Goal: Transaction & Acquisition: Obtain resource

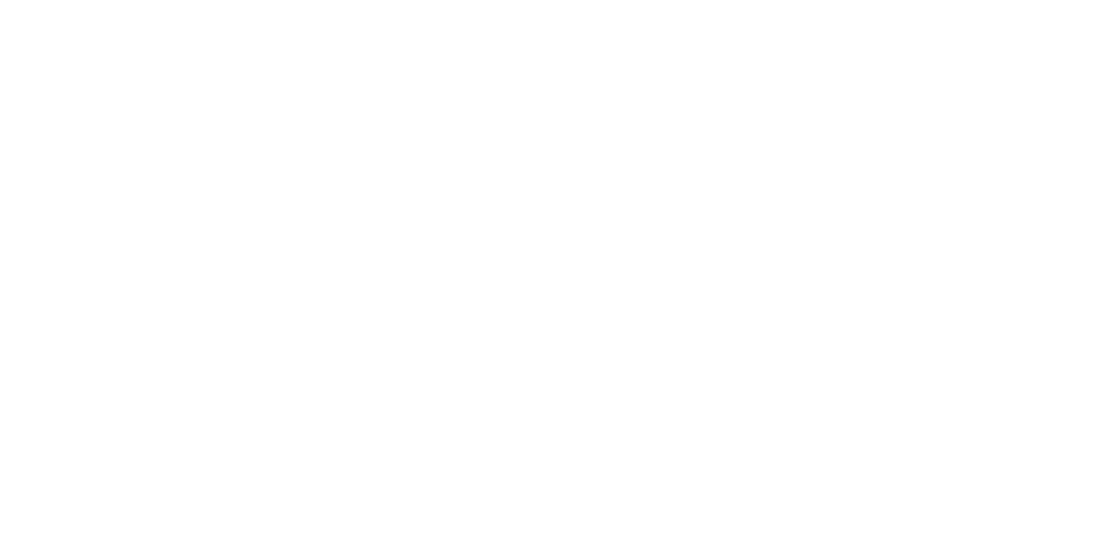
select select
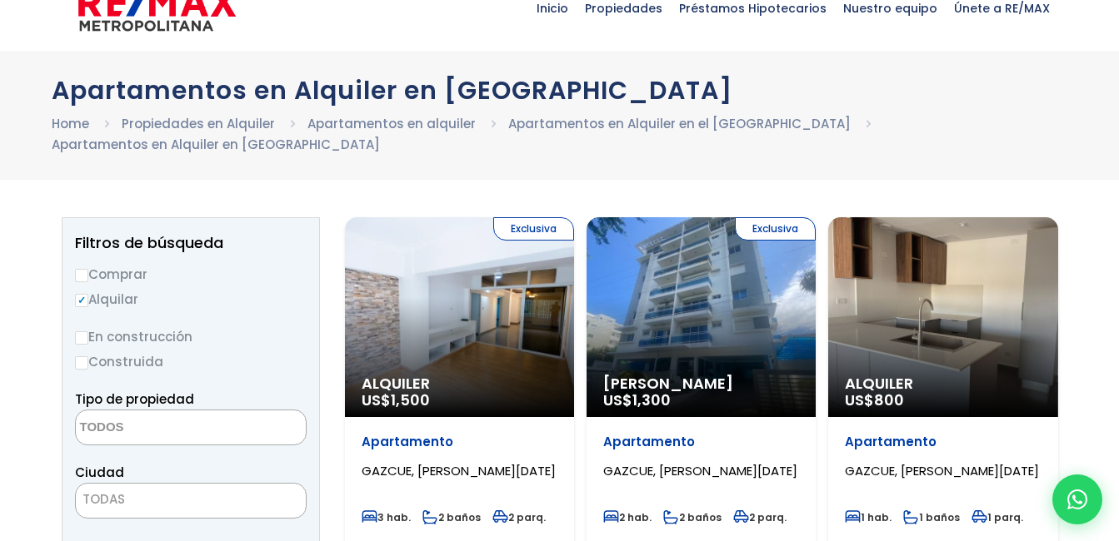
scroll to position [77, 0]
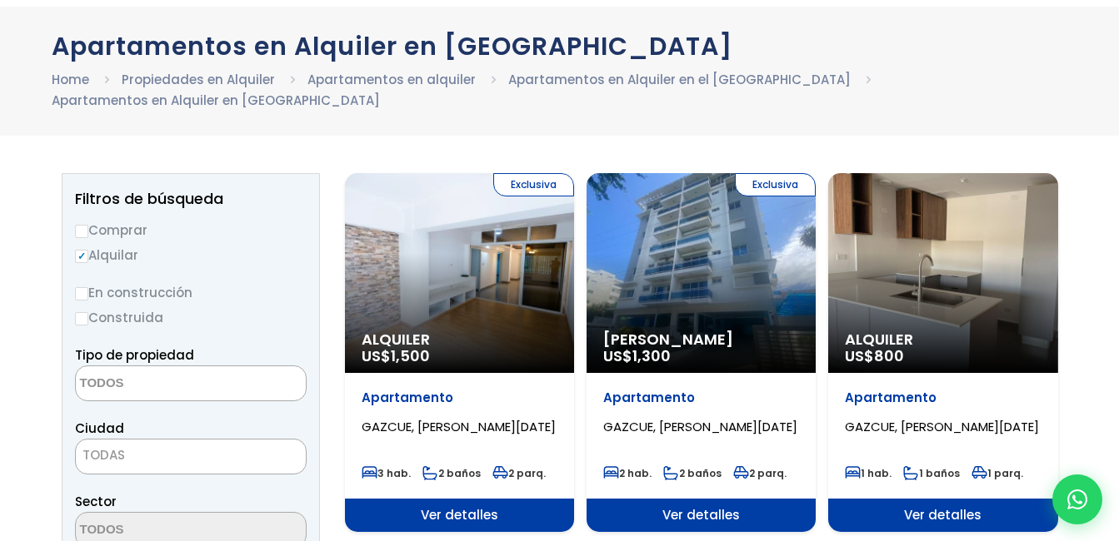
click at [446, 252] on div "Exclusiva Alquiler US$ 1,500" at bounding box center [459, 273] width 229 height 200
click at [487, 222] on div "Exclusiva Alquiler US$ 1,500" at bounding box center [459, 273] width 229 height 200
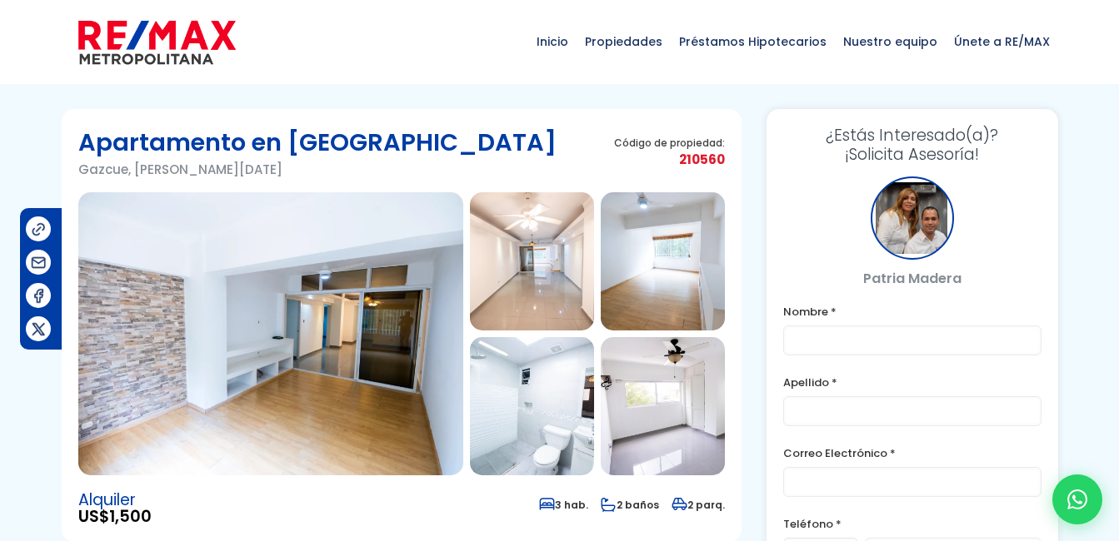
click at [522, 266] on img at bounding box center [532, 261] width 124 height 138
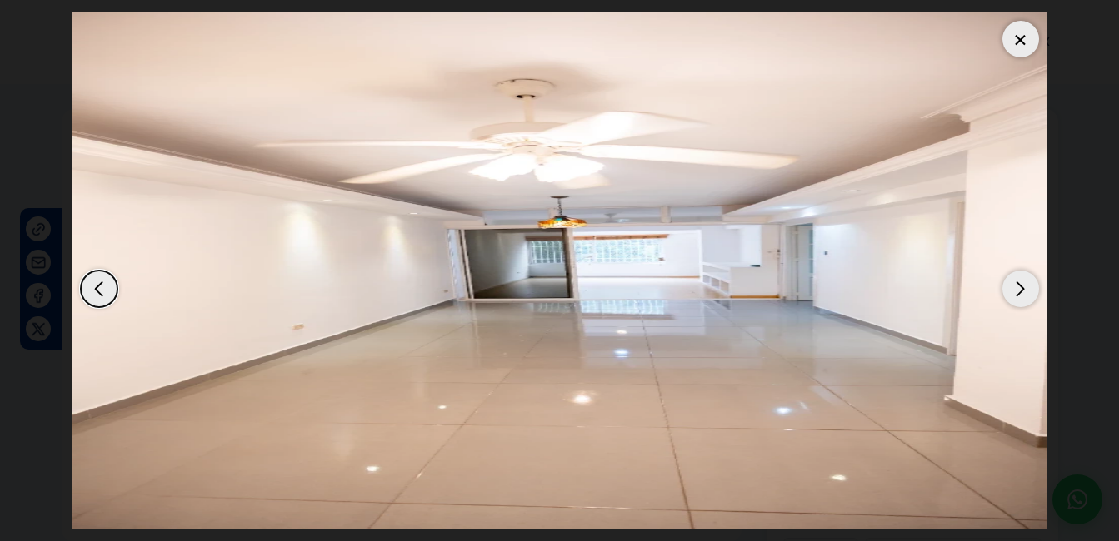
click at [1019, 47] on div at bounding box center [1020, 39] width 37 height 37
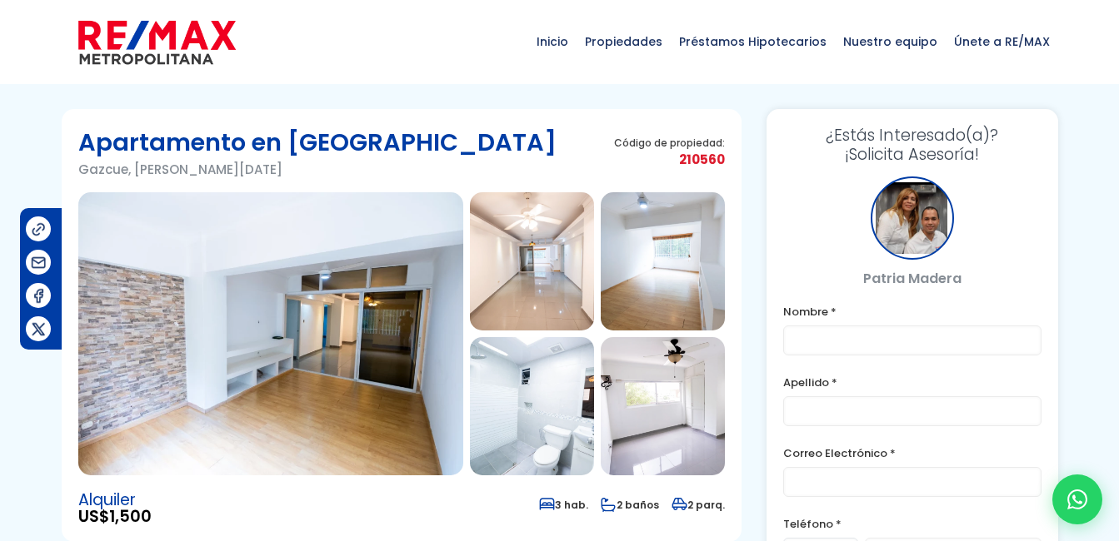
click at [654, 403] on img at bounding box center [663, 406] width 124 height 138
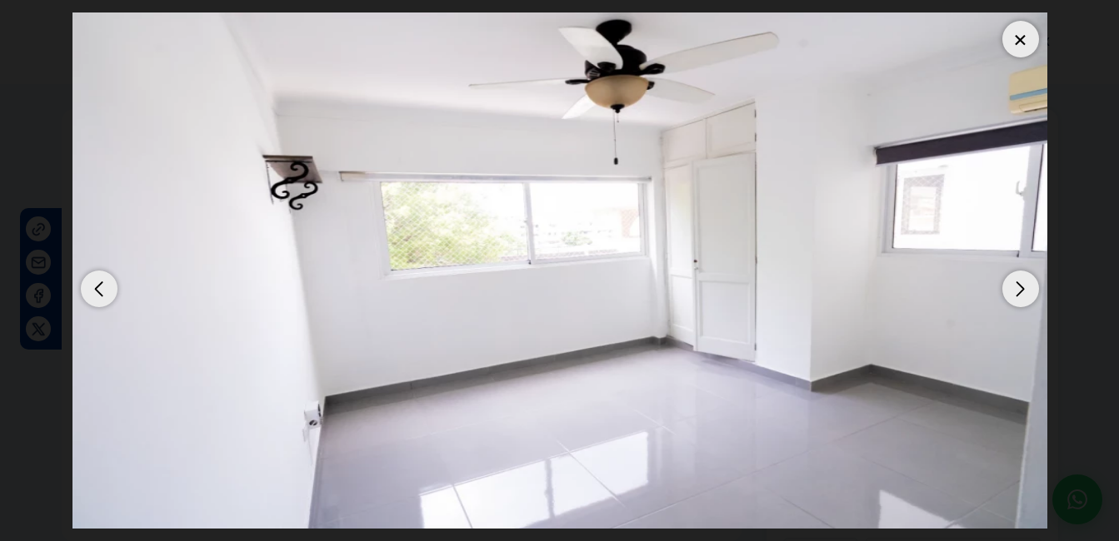
click at [1020, 31] on div at bounding box center [1020, 39] width 37 height 37
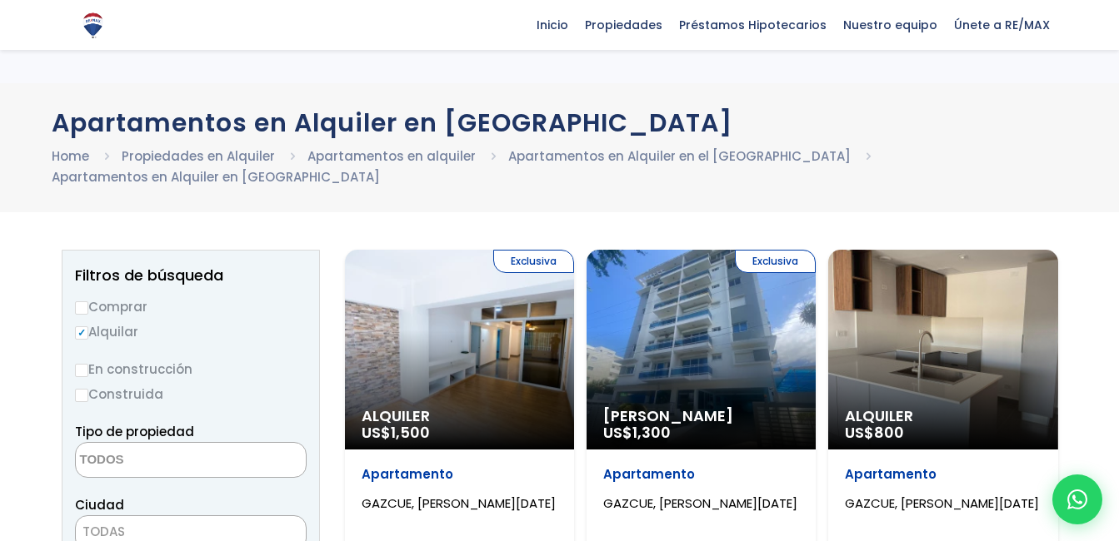
select select
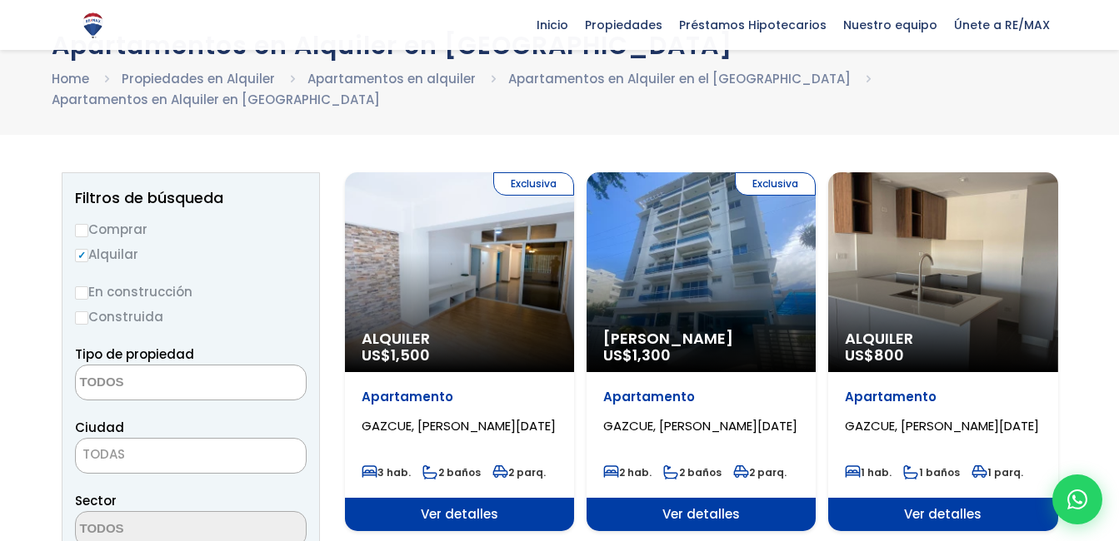
click at [725, 256] on div "Exclusiva Alquiler Amueblado US$ 1,300" at bounding box center [700, 272] width 229 height 200
click at [691, 260] on div "Exclusiva Alquiler Amueblado US$ 1,300" at bounding box center [700, 272] width 229 height 200
click at [756, 282] on div "Exclusiva Alquiler Amueblado US$ 1,300" at bounding box center [700, 272] width 229 height 200
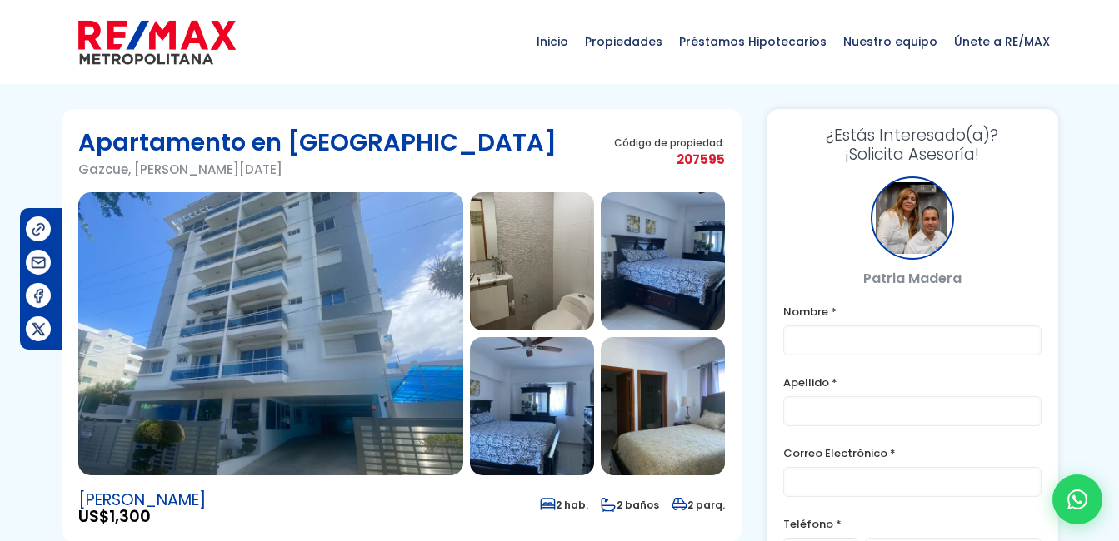
click at [366, 278] on img at bounding box center [270, 333] width 385 height 283
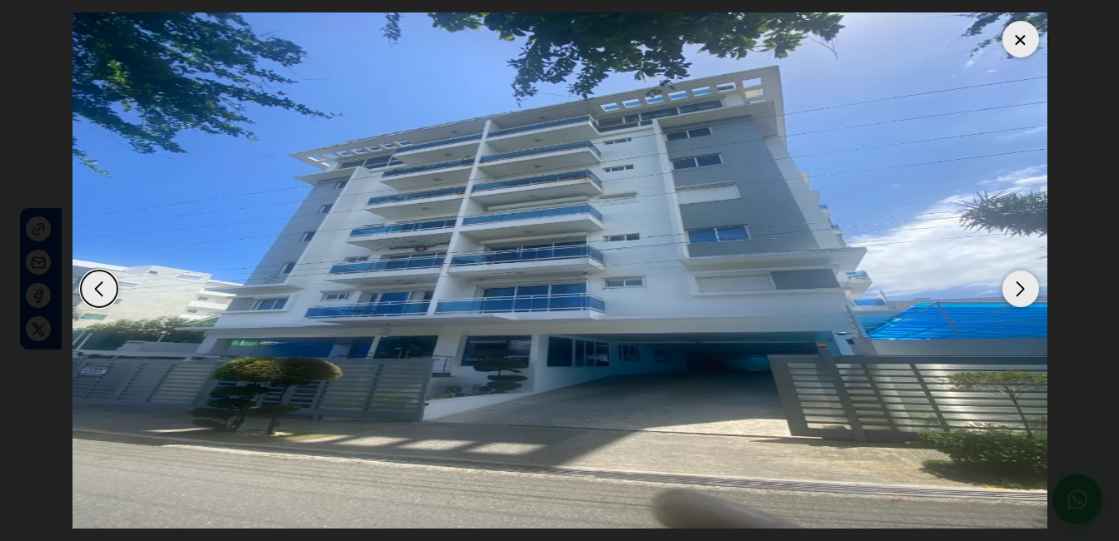
click at [1025, 286] on div "Next slide" at bounding box center [1020, 289] width 37 height 37
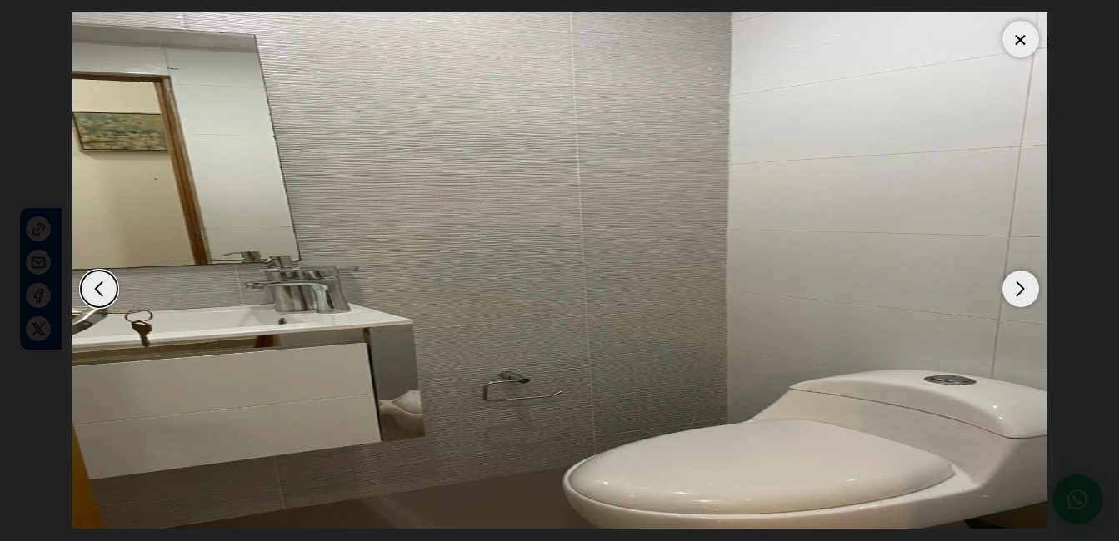
click at [1025, 286] on div "Next slide" at bounding box center [1020, 289] width 37 height 37
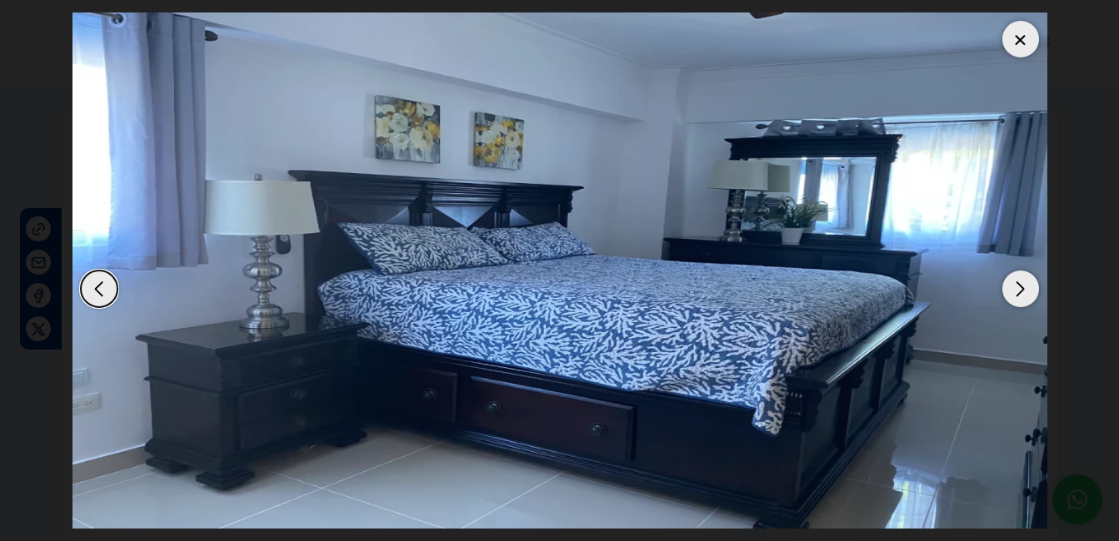
click at [1025, 286] on div "Next slide" at bounding box center [1020, 289] width 37 height 37
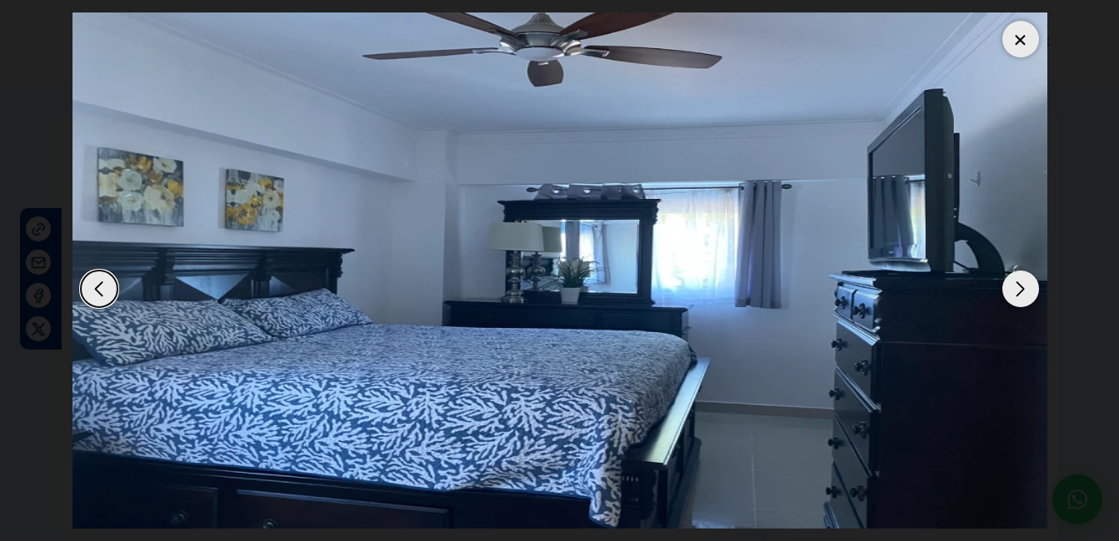
click at [1025, 286] on div "Next slide" at bounding box center [1020, 289] width 37 height 37
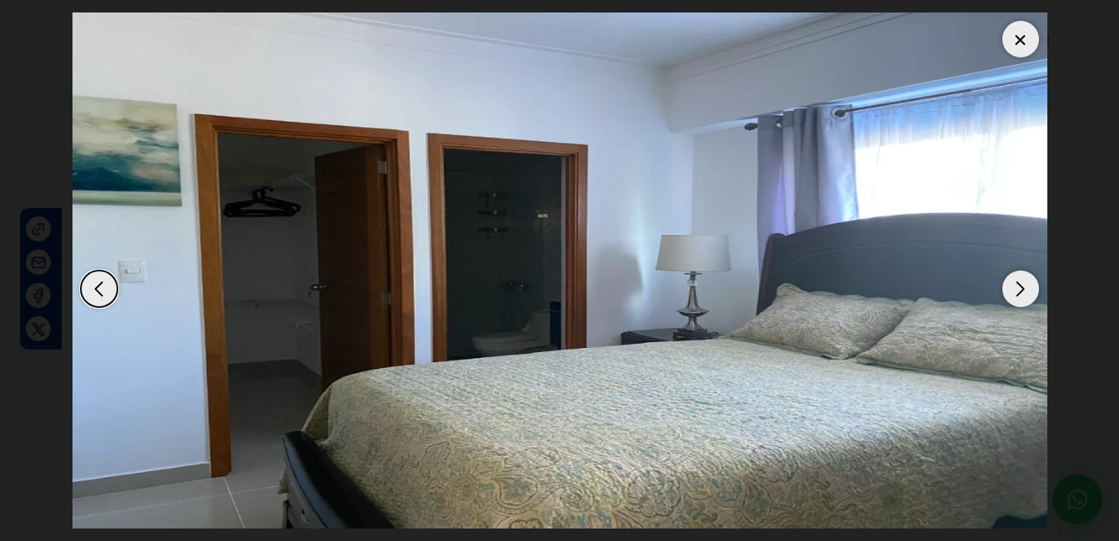
click at [1025, 286] on div "Next slide" at bounding box center [1020, 289] width 37 height 37
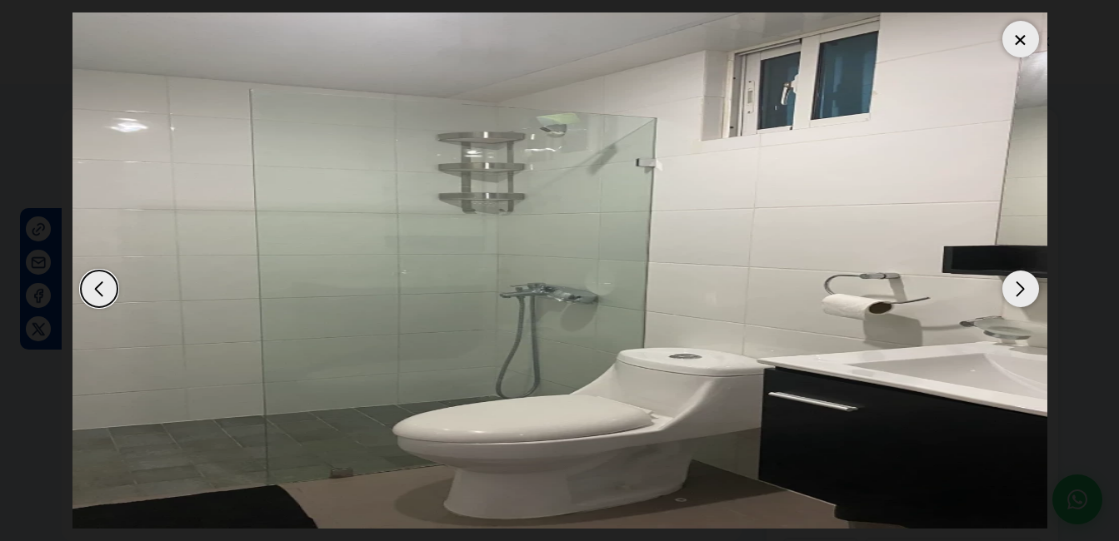
click at [1025, 286] on div "Next slide" at bounding box center [1020, 289] width 37 height 37
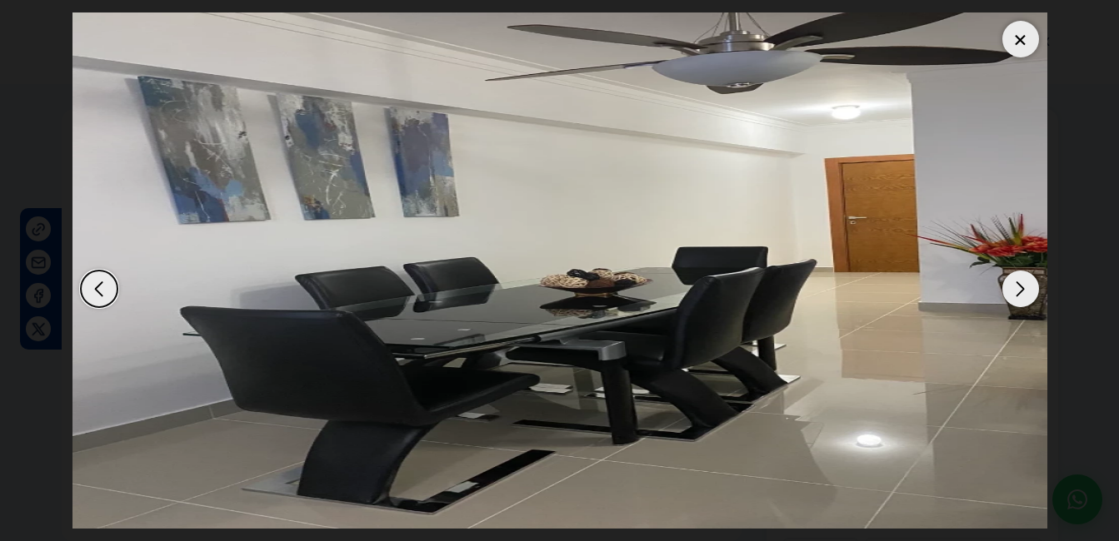
click at [1025, 286] on div "Next slide" at bounding box center [1020, 289] width 37 height 37
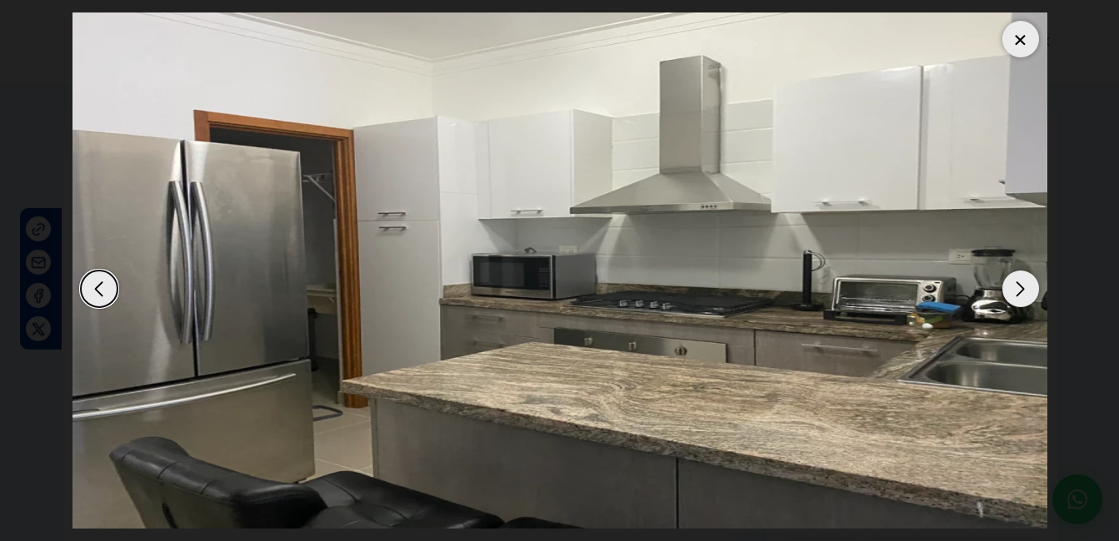
click at [1025, 286] on div "Next slide" at bounding box center [1020, 289] width 37 height 37
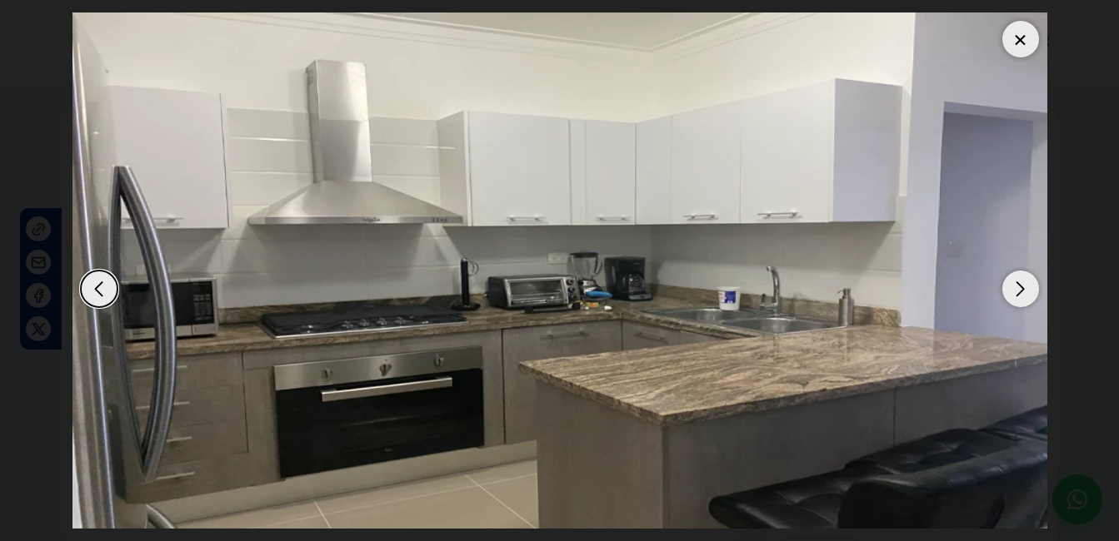
click at [1025, 286] on div "Next slide" at bounding box center [1020, 289] width 37 height 37
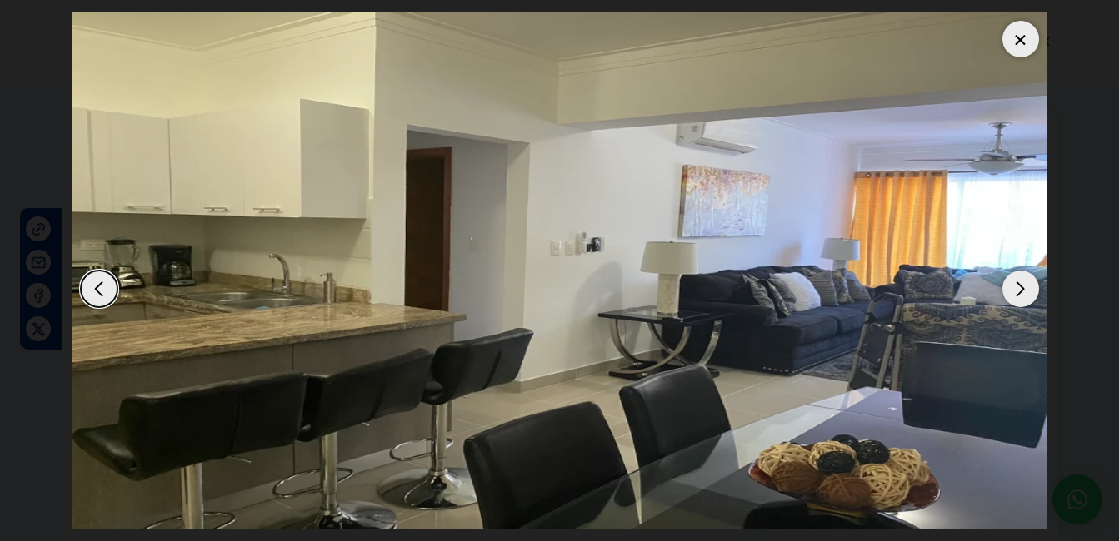
click at [1025, 286] on div "Next slide" at bounding box center [1020, 289] width 37 height 37
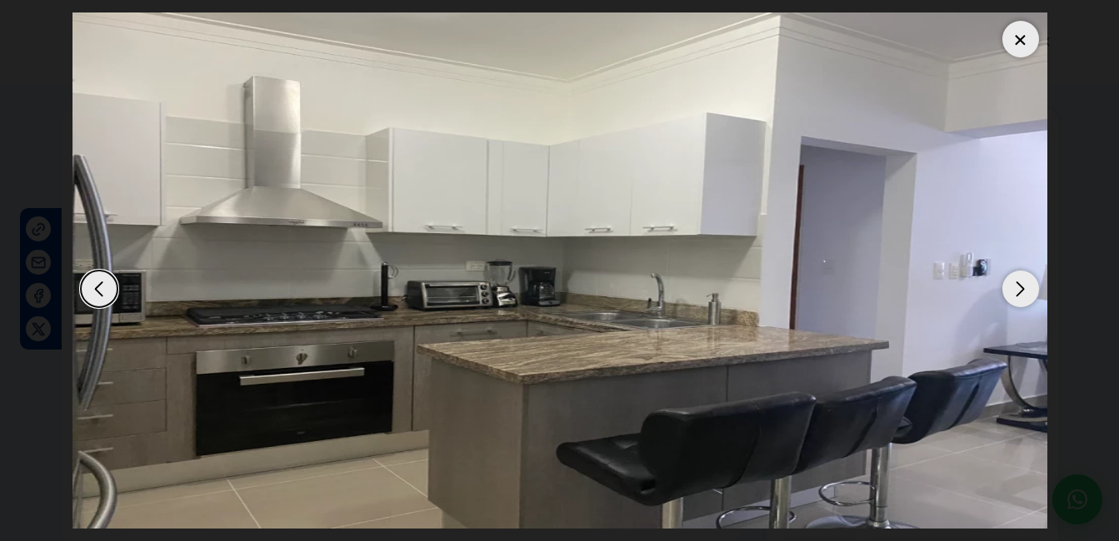
click at [1025, 286] on div "Next slide" at bounding box center [1020, 289] width 37 height 37
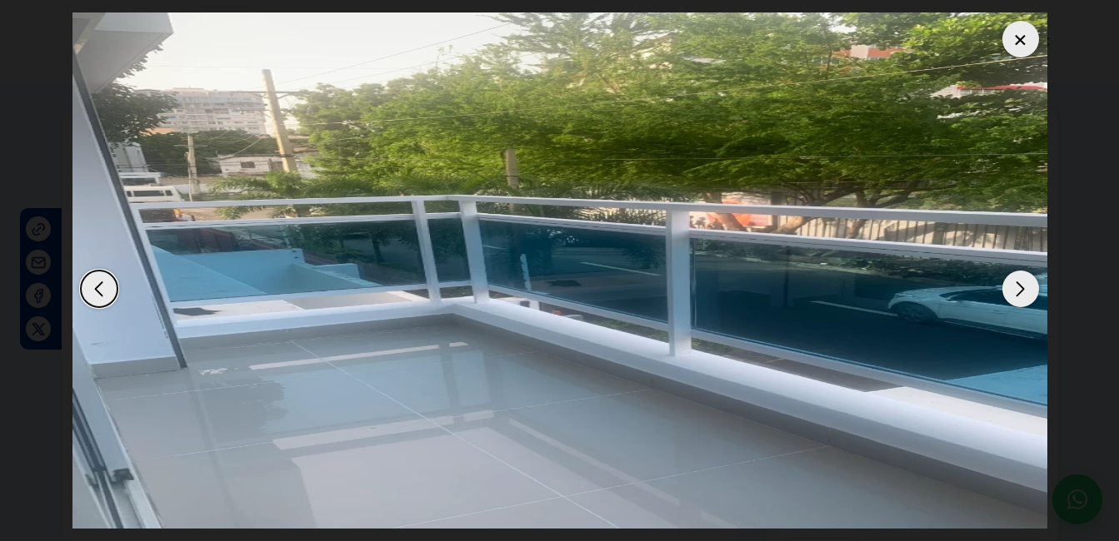
click at [1025, 286] on div "Next slide" at bounding box center [1020, 289] width 37 height 37
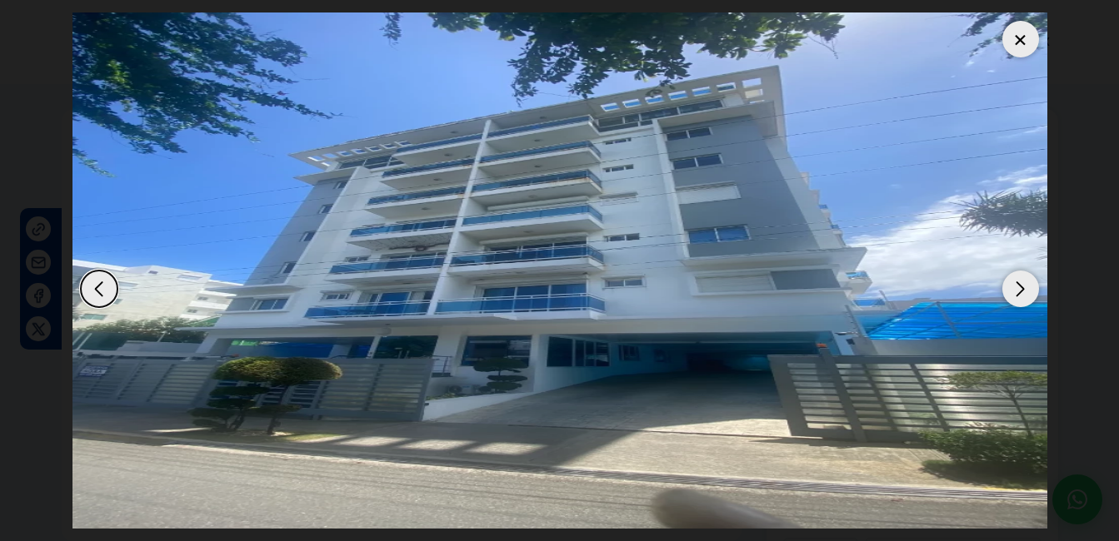
click at [1025, 286] on div "Next slide" at bounding box center [1020, 289] width 37 height 37
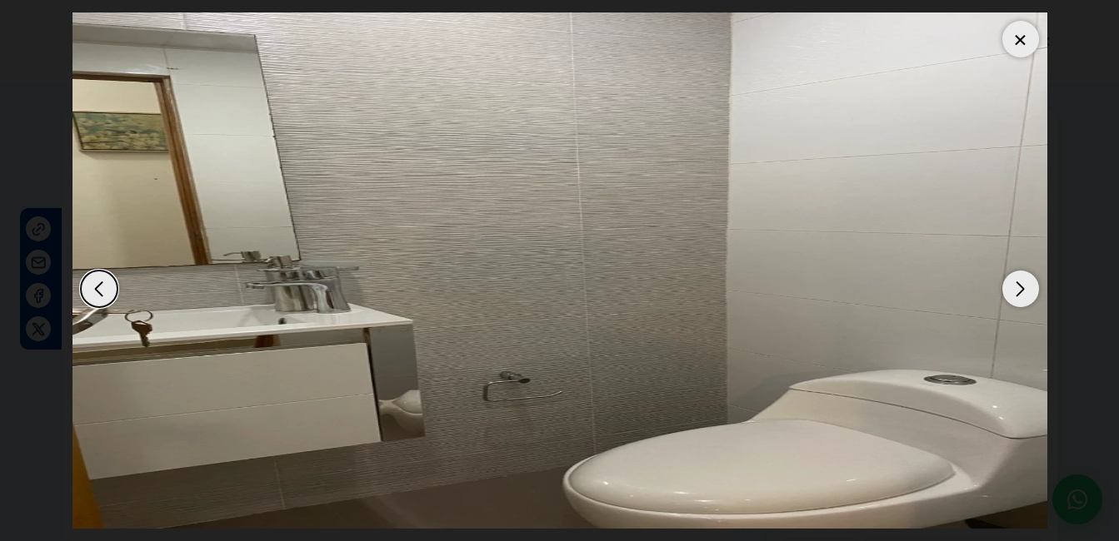
click at [1025, 286] on div "Next slide" at bounding box center [1020, 289] width 37 height 37
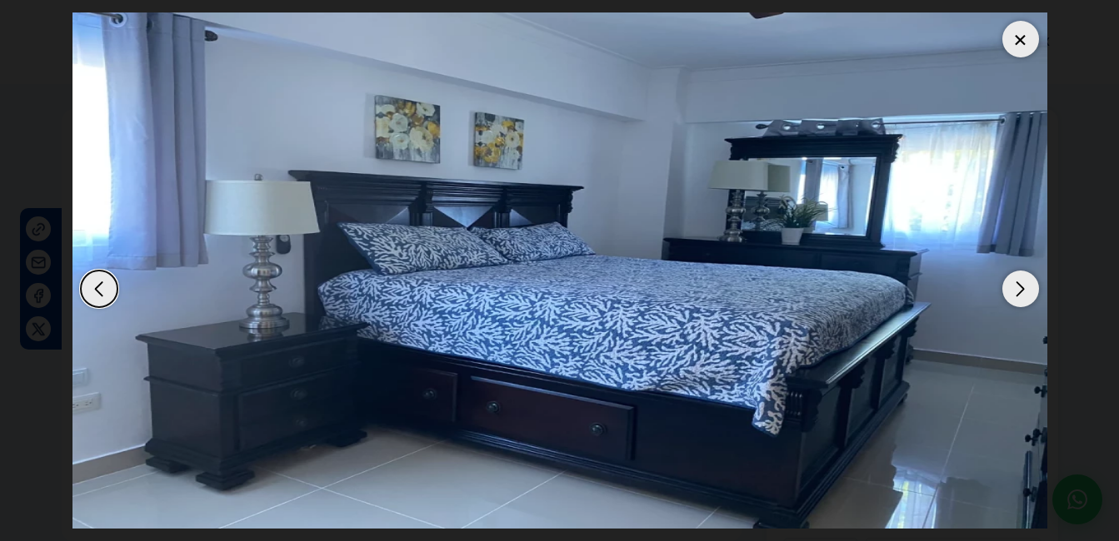
click at [1025, 286] on div "Next slide" at bounding box center [1020, 289] width 37 height 37
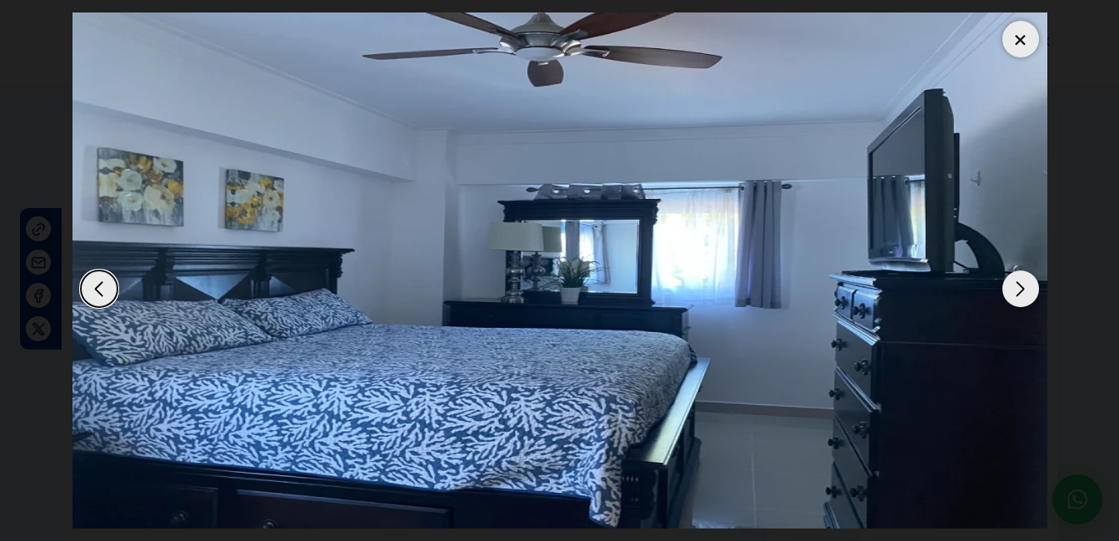
click at [1025, 50] on div at bounding box center [1020, 39] width 37 height 37
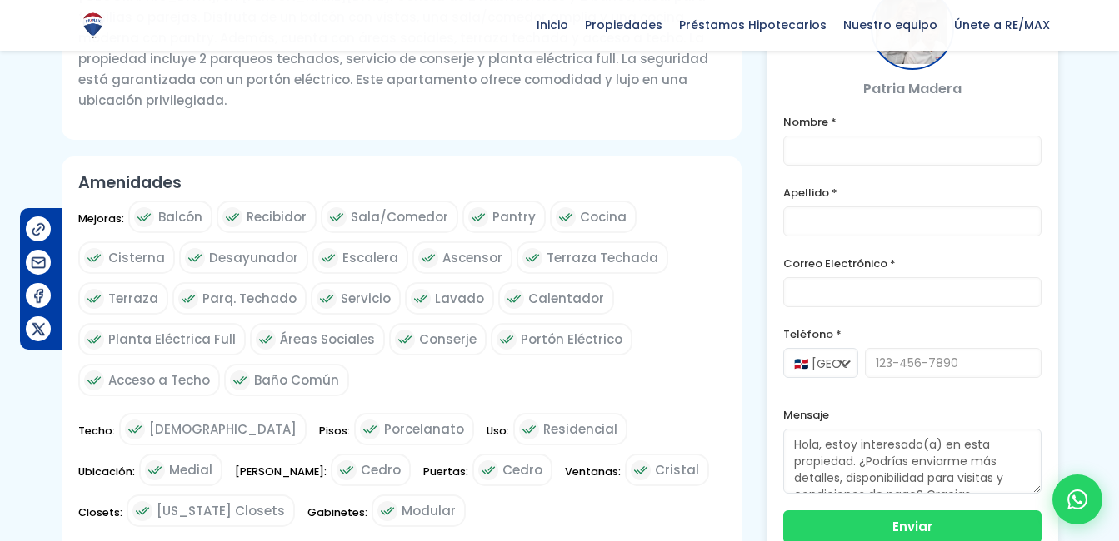
scroll to position [622, 0]
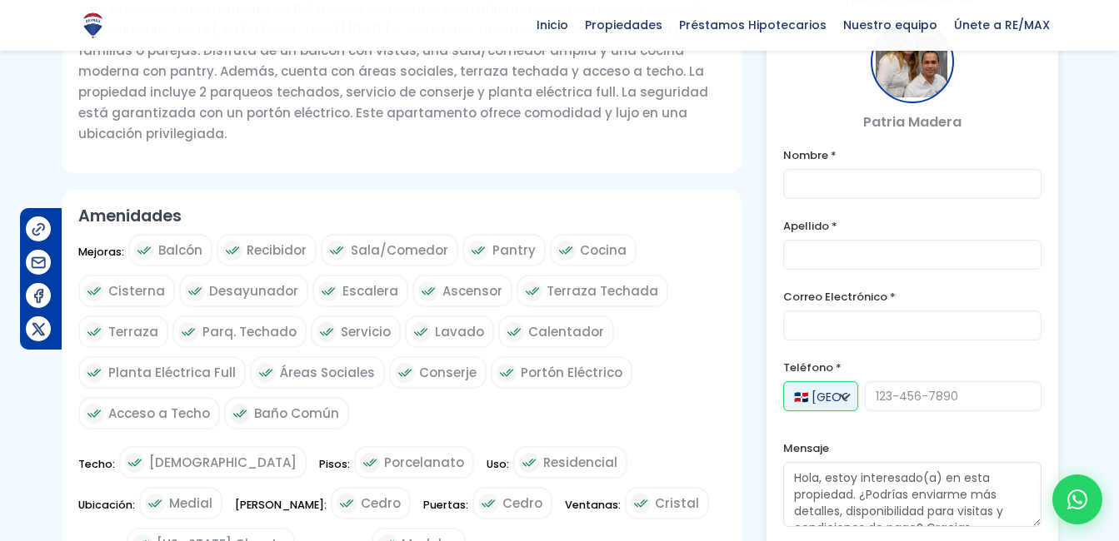
click at [845, 382] on select "🇩🇴 República Dominicana +1 🇺🇸 Estados Unidos +1 🇪🇸 España +34" at bounding box center [820, 397] width 75 height 30
click at [846, 382] on select "🇩🇴 República Dominicana +1 🇺🇸 Estados Unidos +1 🇪🇸 España +34" at bounding box center [820, 397] width 75 height 30
click at [838, 382] on select "🇩🇴 República Dominicana +1 🇺🇸 Estados Unidos +1 🇪🇸 España +34" at bounding box center [820, 397] width 75 height 30
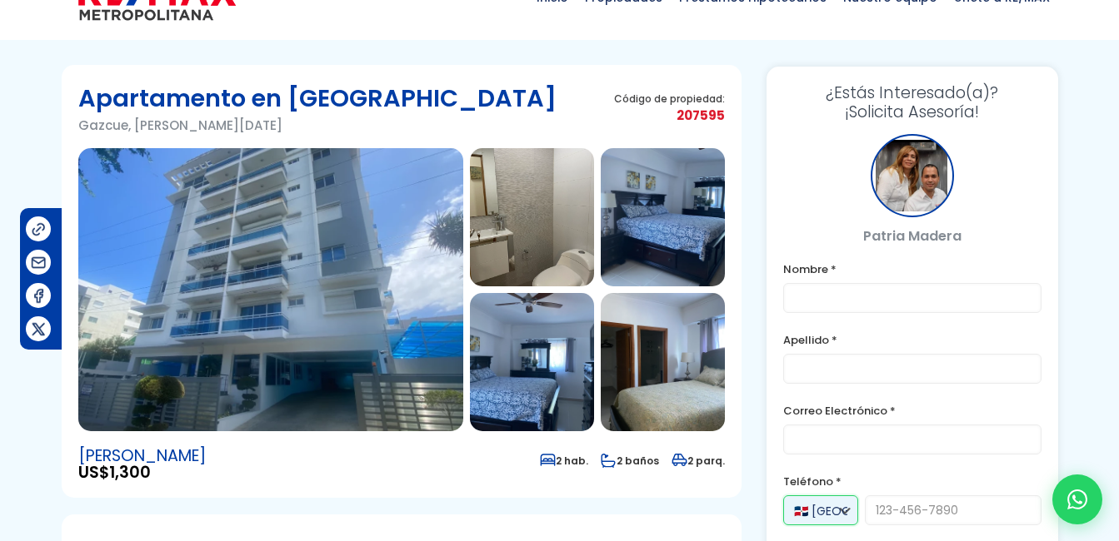
scroll to position [0, 0]
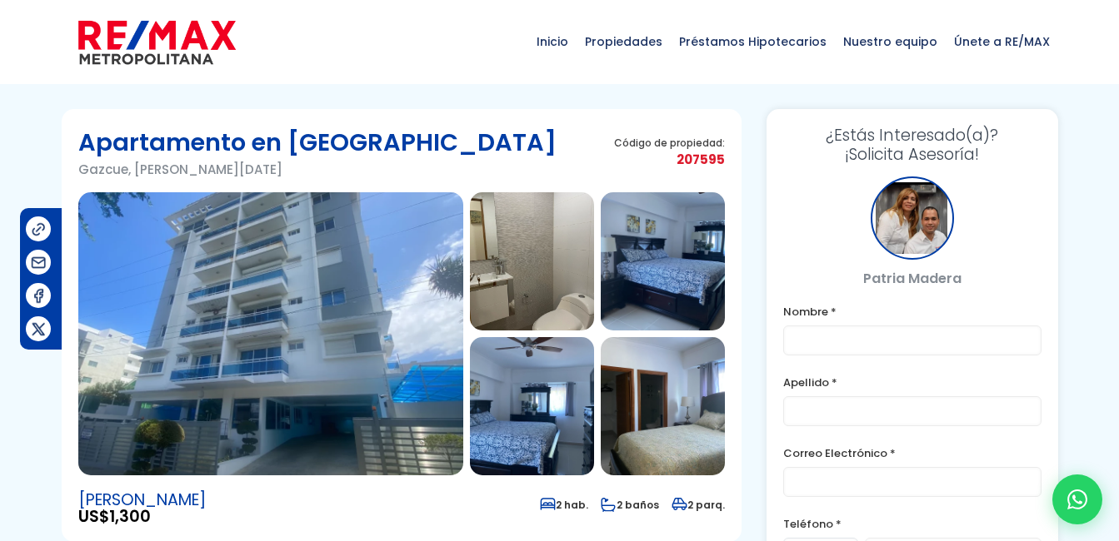
click at [37, 264] on img at bounding box center [38, 262] width 17 height 17
click at [576, 41] on span "Inicio" at bounding box center [552, 42] width 48 height 50
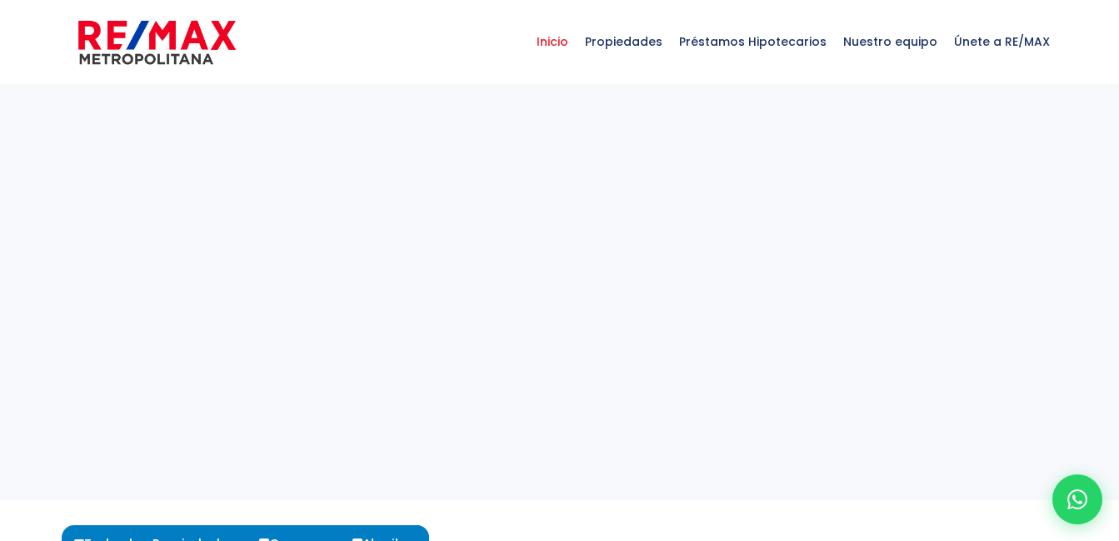
select select
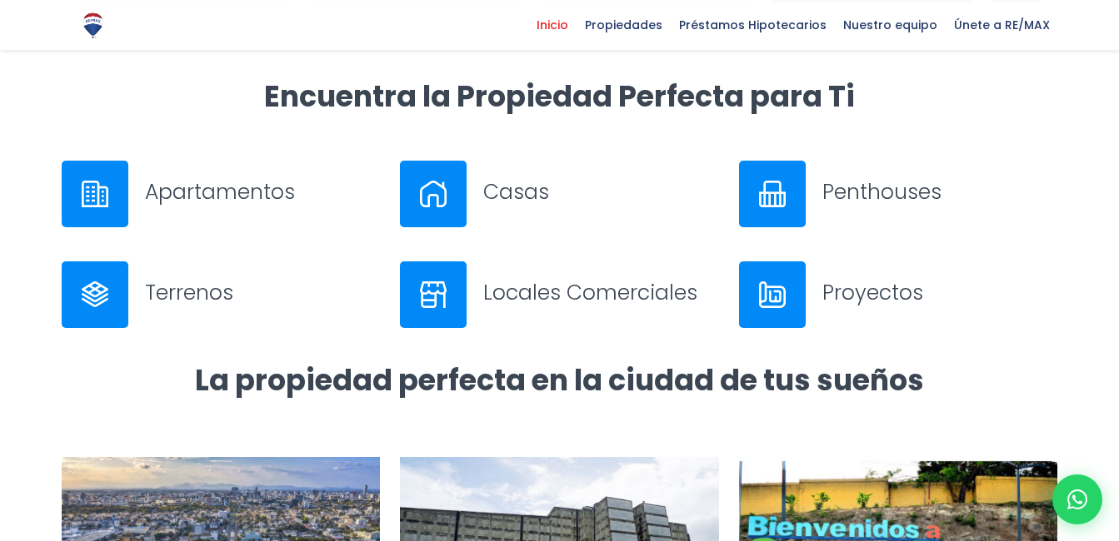
scroll to position [666, 0]
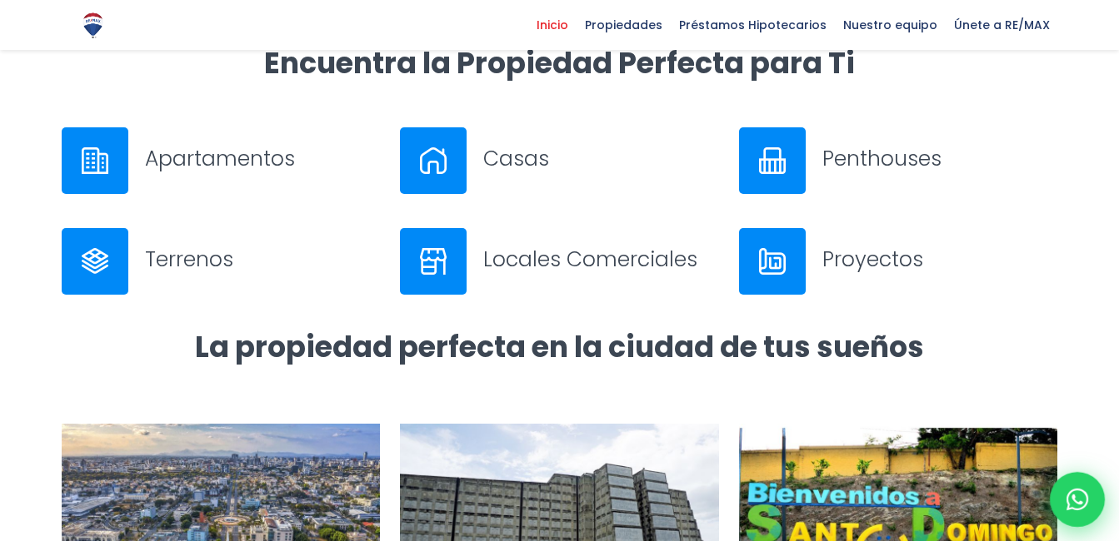
click at [1085, 504] on icon at bounding box center [1077, 500] width 22 height 22
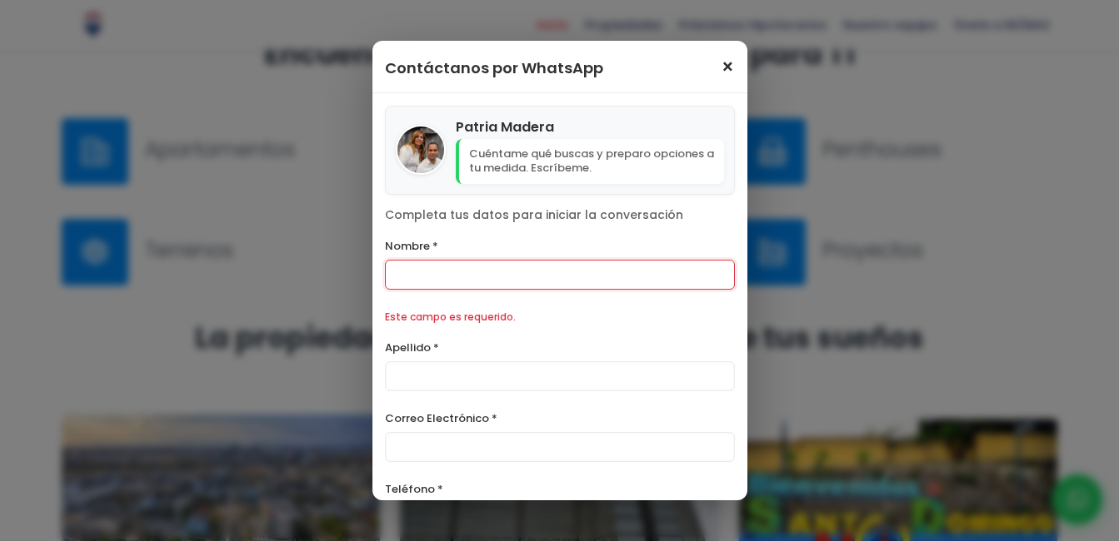
click at [721, 67] on span "×" at bounding box center [728, 67] width 14 height 20
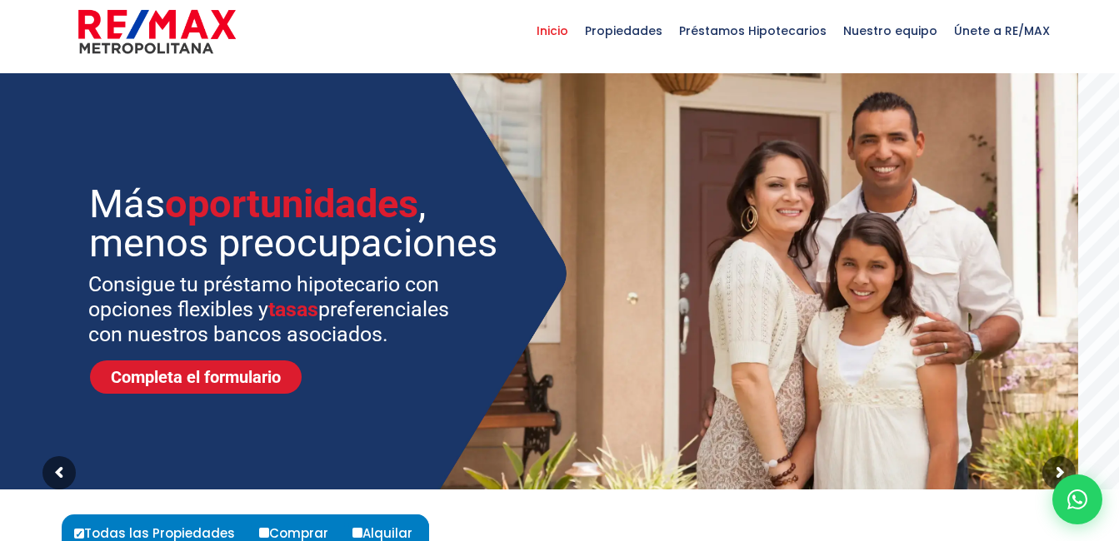
scroll to position [0, 0]
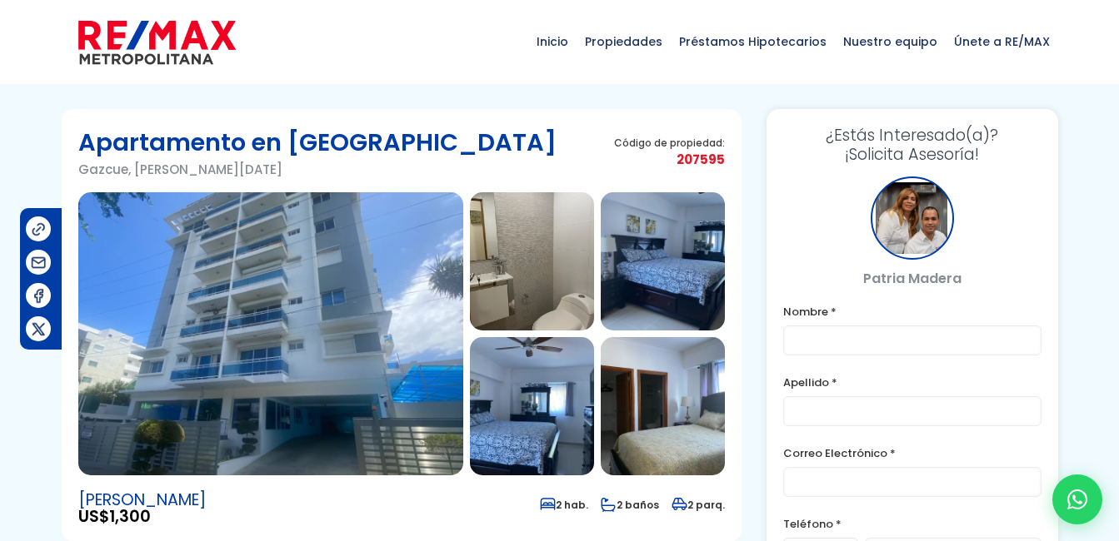
click at [325, 287] on img at bounding box center [270, 333] width 385 height 283
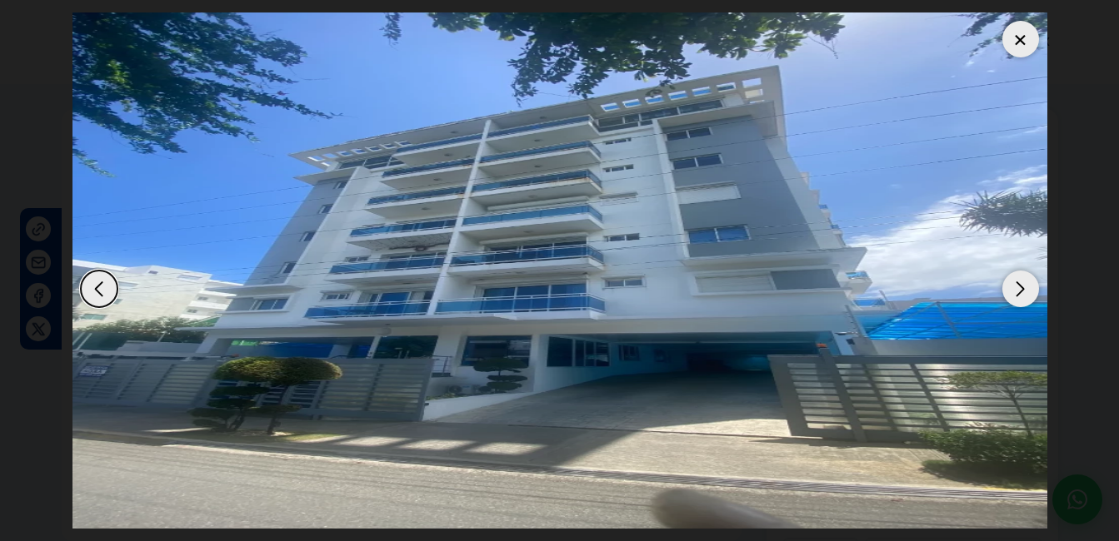
click at [1035, 299] on div "Next slide" at bounding box center [1020, 289] width 37 height 37
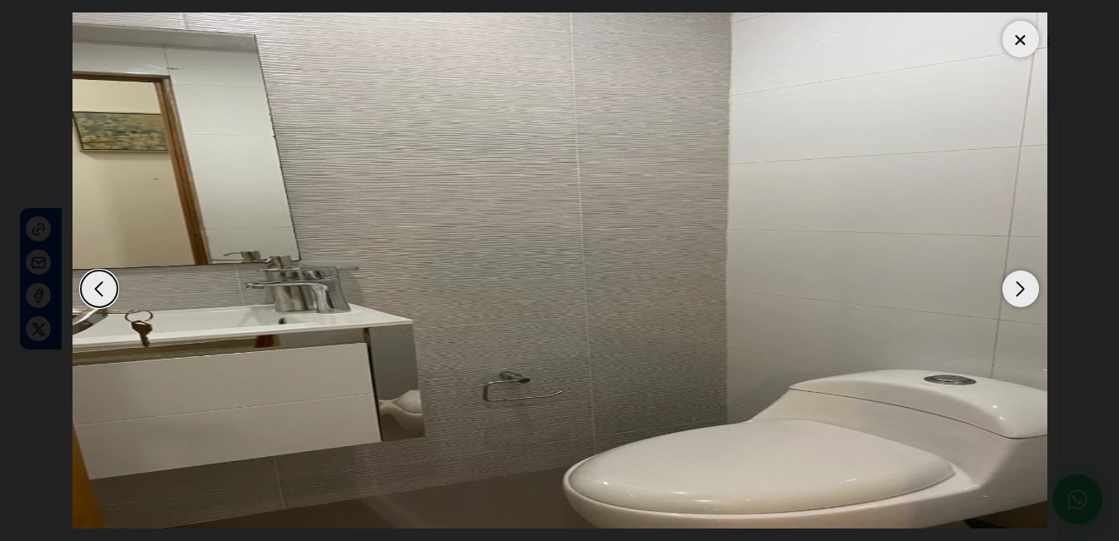
click at [1031, 299] on div "Next slide" at bounding box center [1020, 289] width 37 height 37
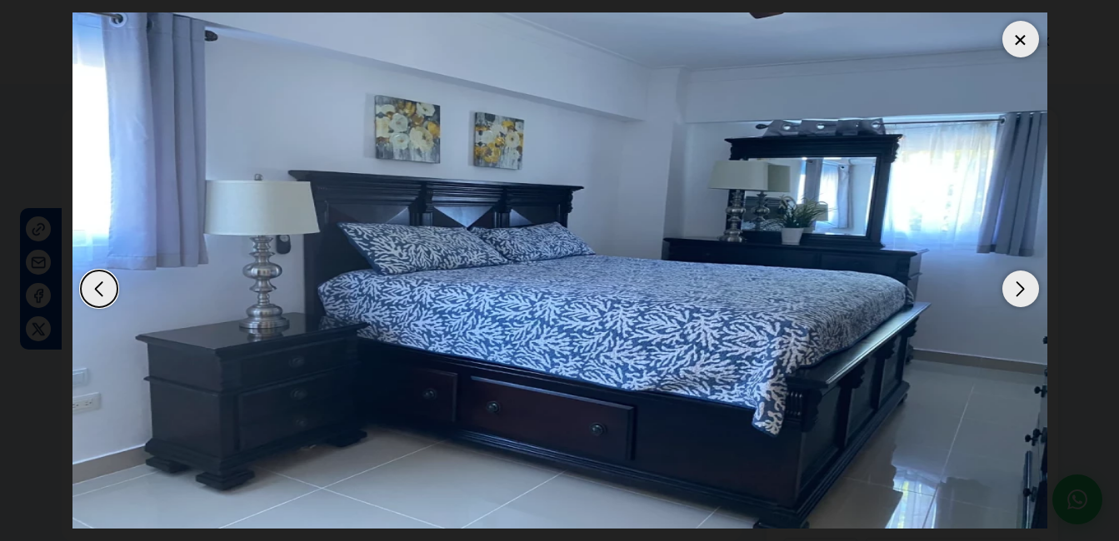
click at [1032, 300] on div "Next slide" at bounding box center [1020, 289] width 37 height 37
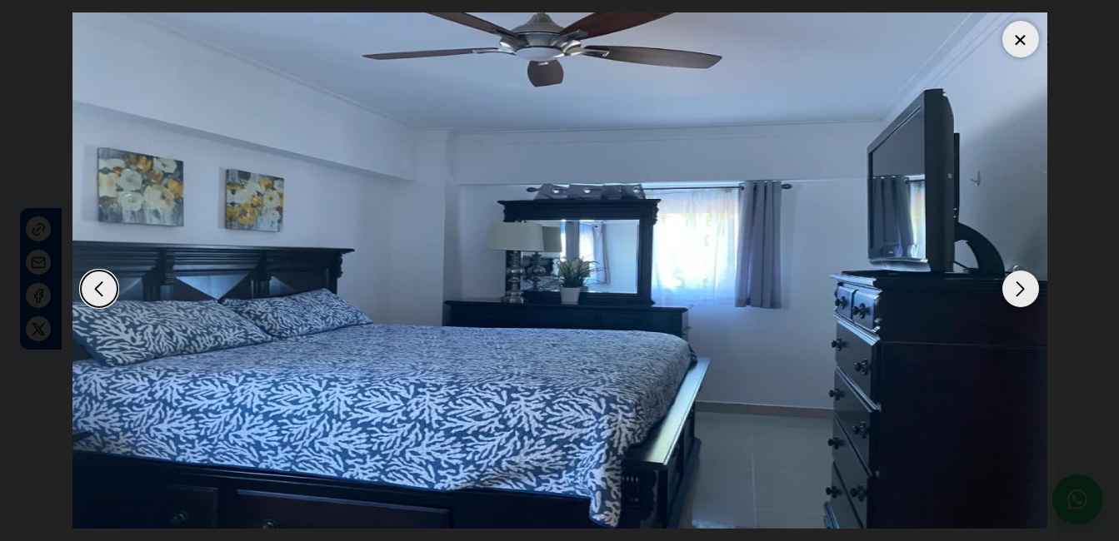
click at [1032, 300] on div "Next slide" at bounding box center [1020, 289] width 37 height 37
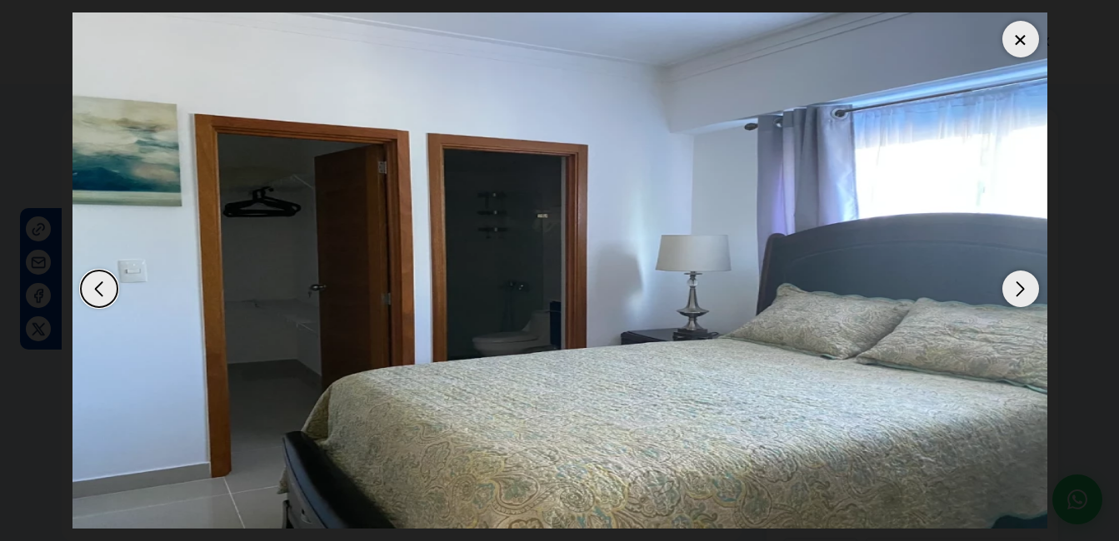
click at [1032, 300] on div "Next slide" at bounding box center [1020, 289] width 37 height 37
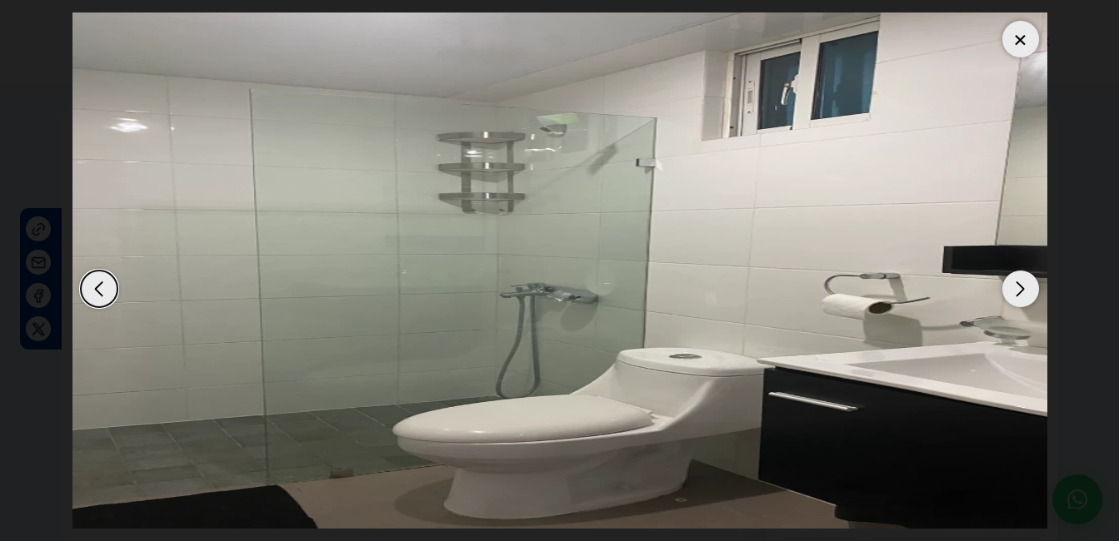
click at [1032, 300] on div "Next slide" at bounding box center [1020, 289] width 37 height 37
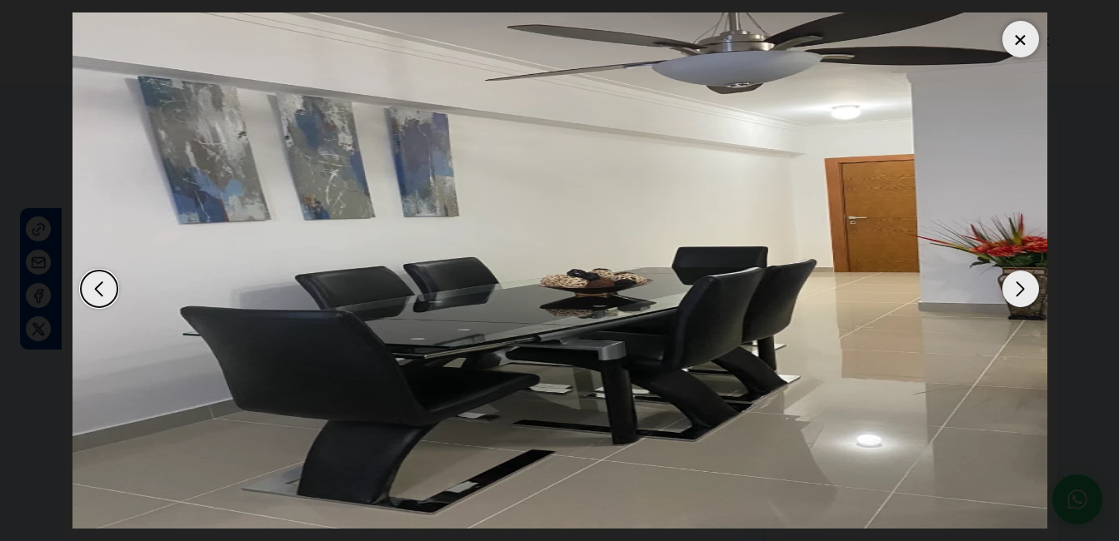
click at [1032, 300] on div "Next slide" at bounding box center [1020, 289] width 37 height 37
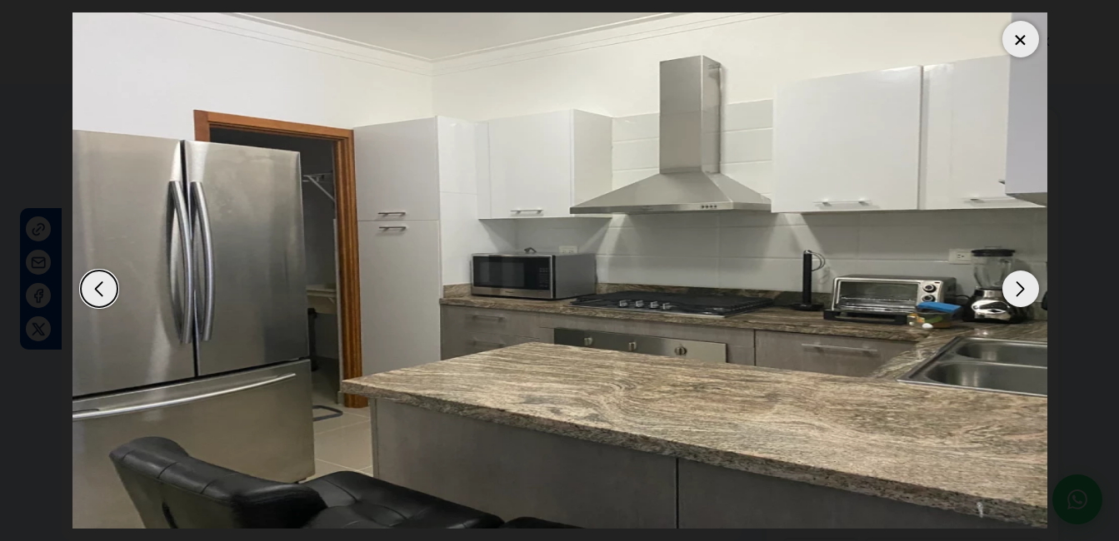
click at [1032, 300] on div "Next slide" at bounding box center [1020, 289] width 37 height 37
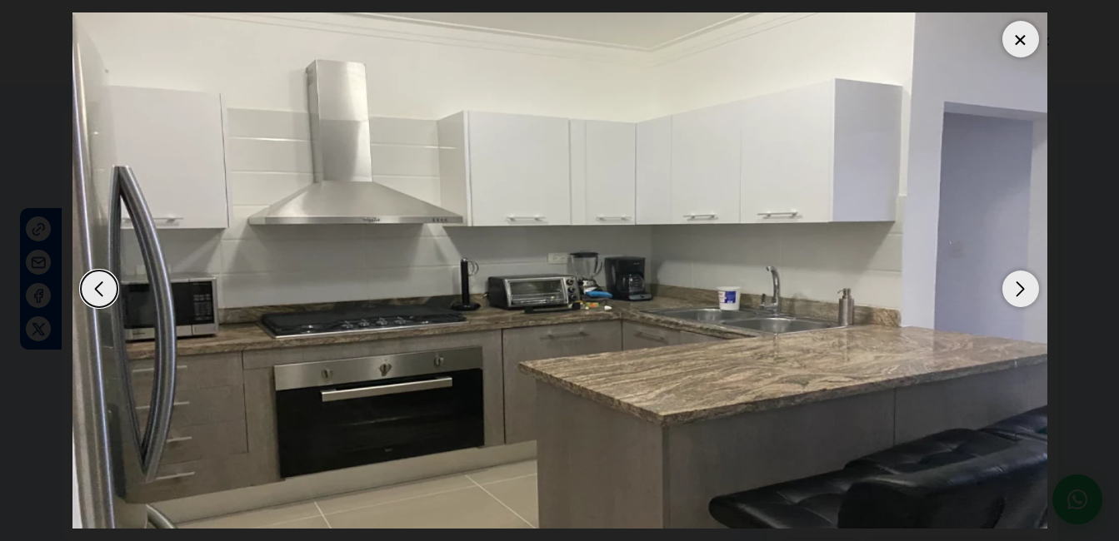
click at [1032, 300] on div "Next slide" at bounding box center [1020, 289] width 37 height 37
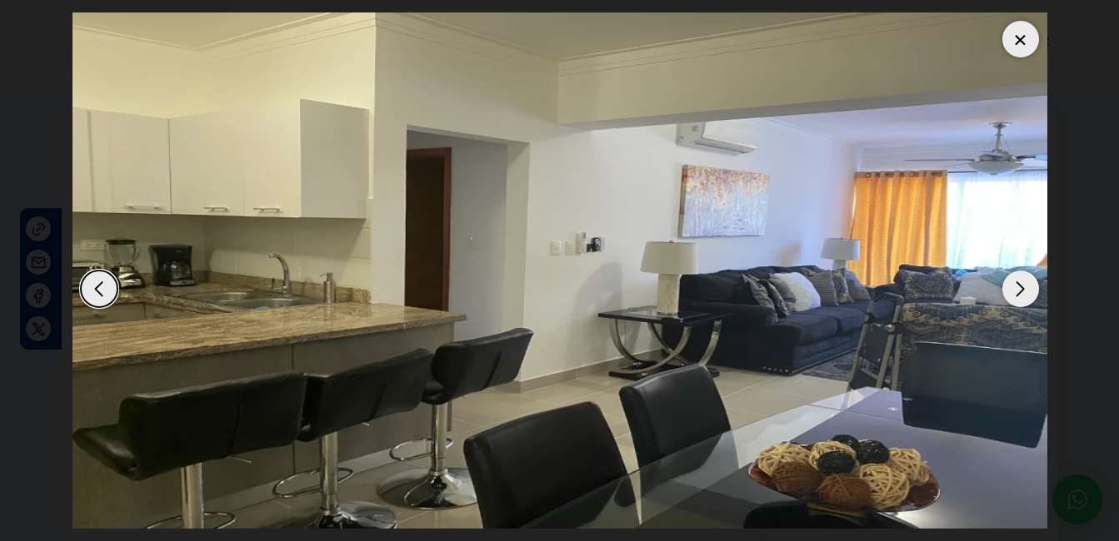
click at [1060, 206] on dialog at bounding box center [560, 270] width 1000 height 541
click at [1021, 31] on div at bounding box center [1020, 39] width 37 height 37
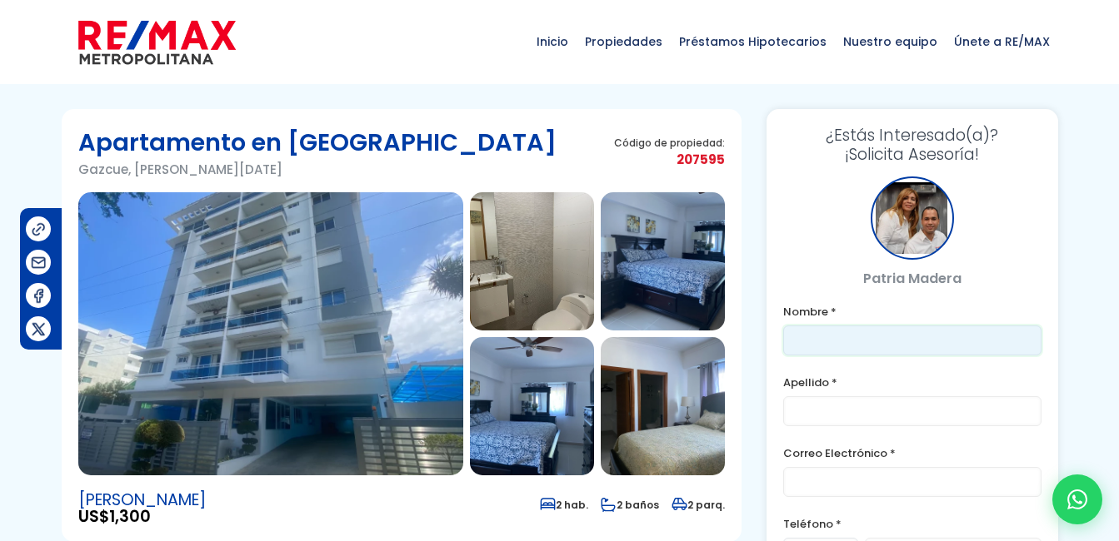
click at [883, 350] on input "text" at bounding box center [912, 341] width 258 height 30
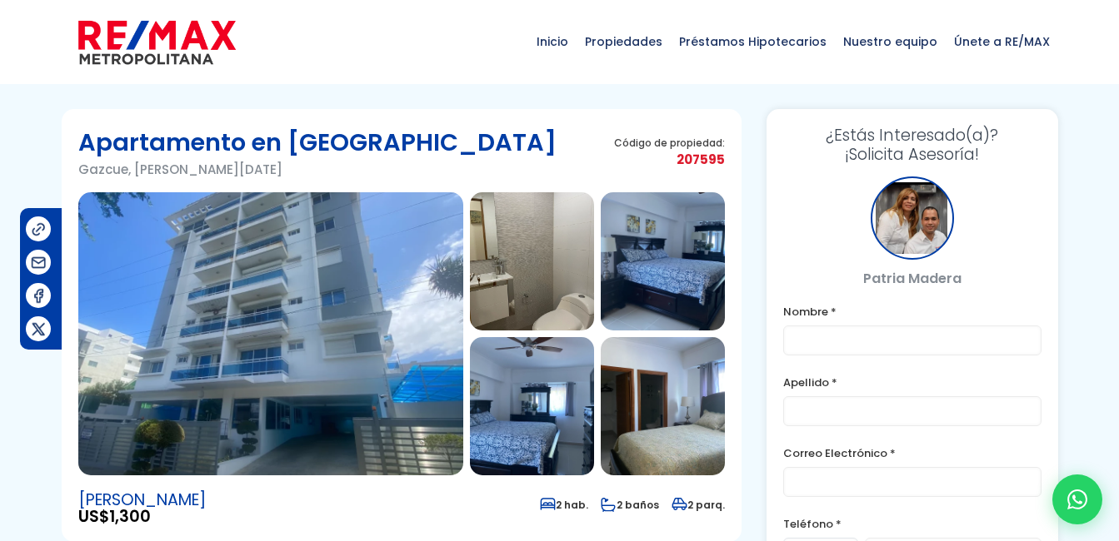
click at [847, 301] on div "¿Estás Interesado(a)? ¡Solicita Asesoría! [PERSON_NAME] Nombre * Apellido * Cor…" at bounding box center [912, 429] width 292 height 641
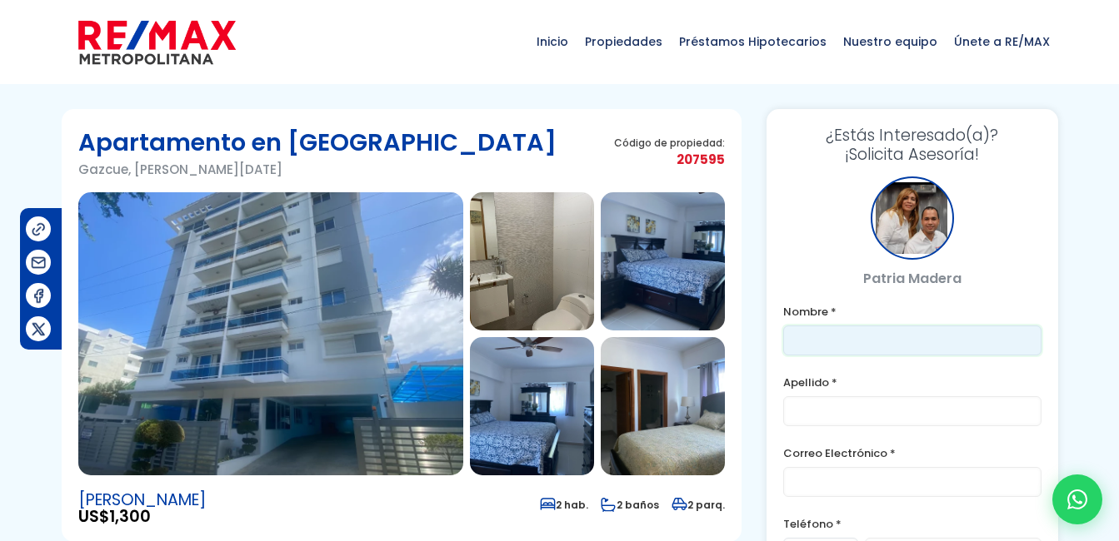
click at [844, 340] on input "text" at bounding box center [912, 341] width 258 height 30
type input "Aura"
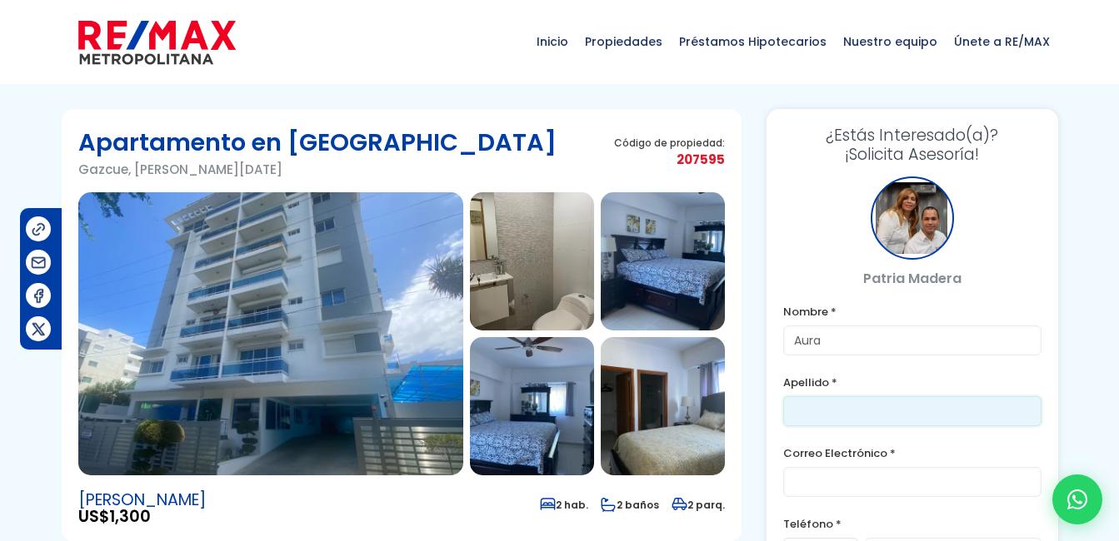
click at [807, 419] on input "text" at bounding box center [912, 412] width 258 height 30
type input "Ventura"
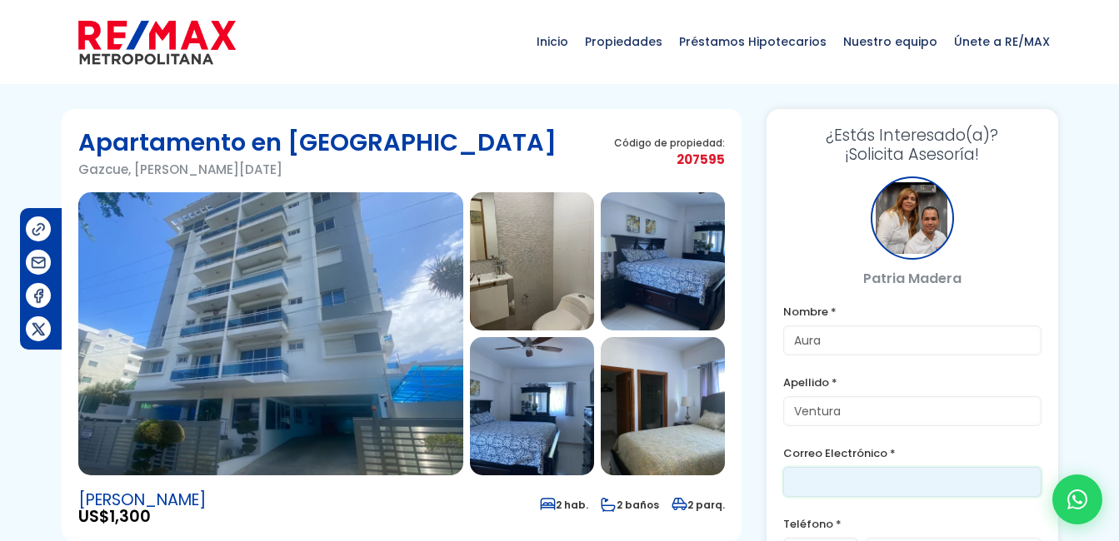
click at [816, 471] on input "email" at bounding box center [912, 482] width 258 height 30
type input "[EMAIL_ADDRESS][DOMAIN_NAME]"
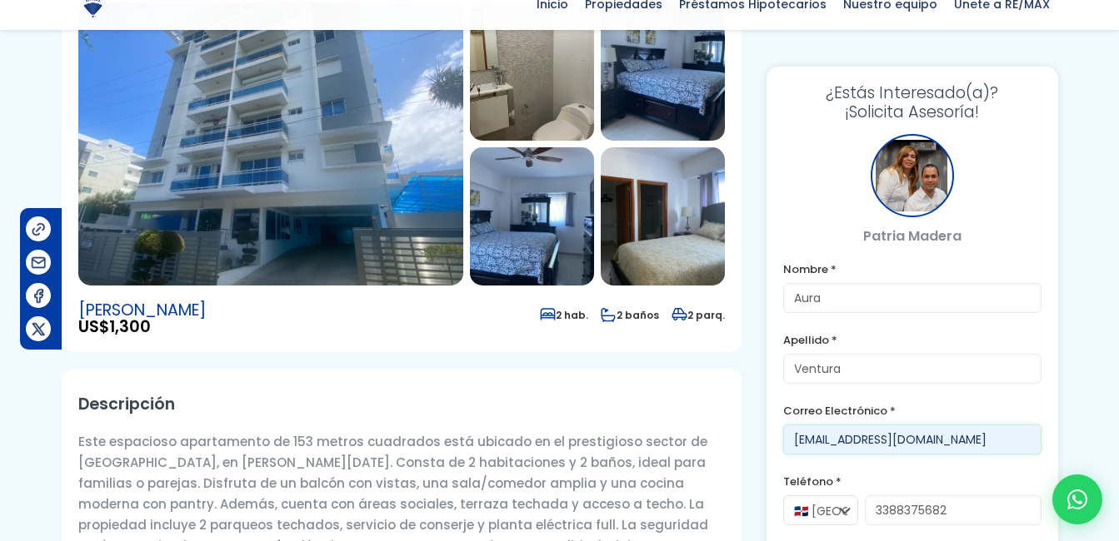
scroll to position [244, 0]
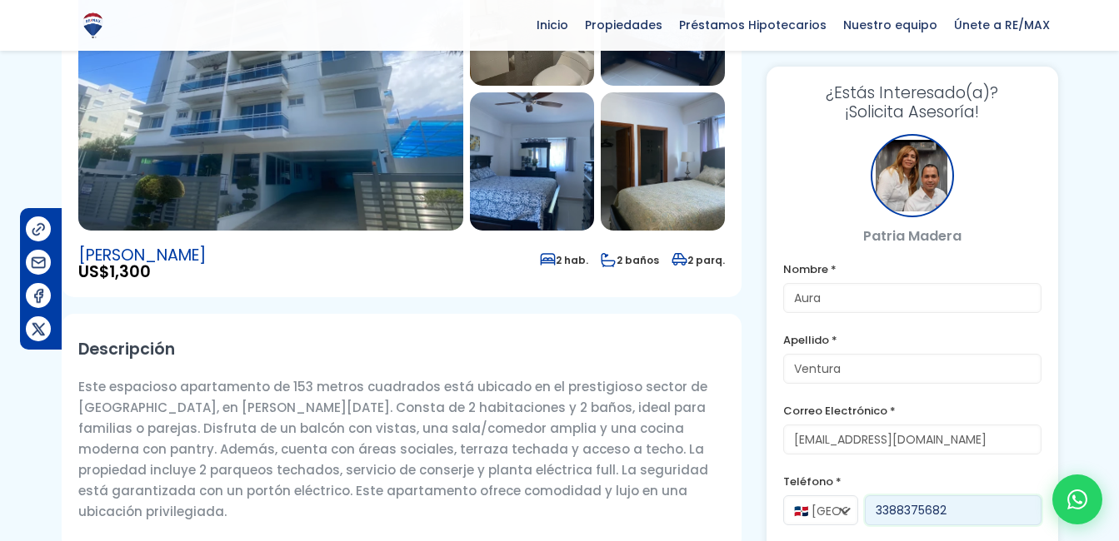
click at [897, 518] on input "3388375682" at bounding box center [953, 511] width 177 height 30
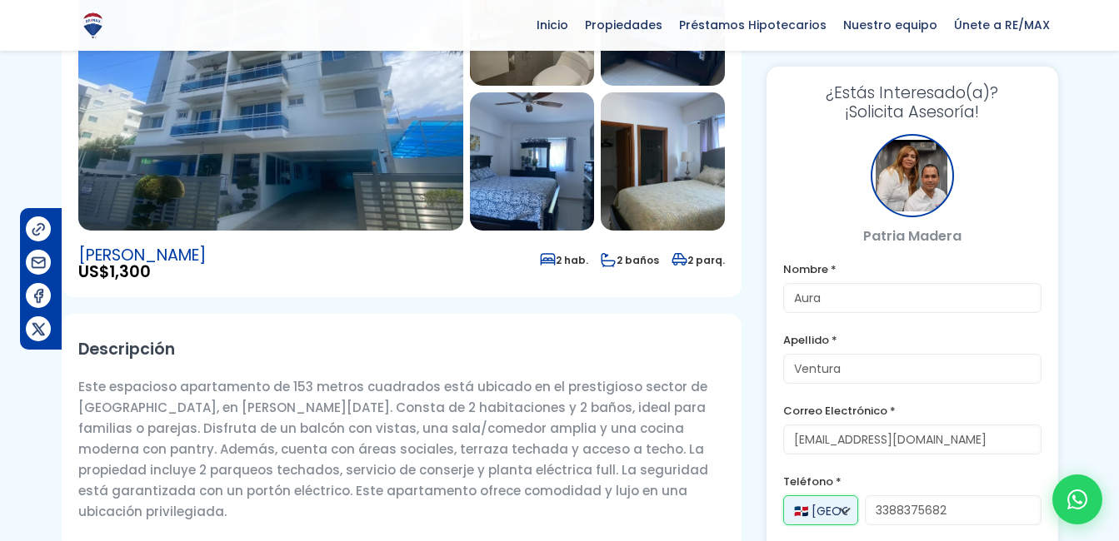
click at [835, 512] on select "🇩🇴 [GEOGRAPHIC_DATA] +1 🇺🇸 [GEOGRAPHIC_DATA] +1 🇪🇸 [GEOGRAPHIC_DATA] +34" at bounding box center [820, 511] width 75 height 30
click at [978, 485] on label "Teléfono *" at bounding box center [912, 481] width 258 height 21
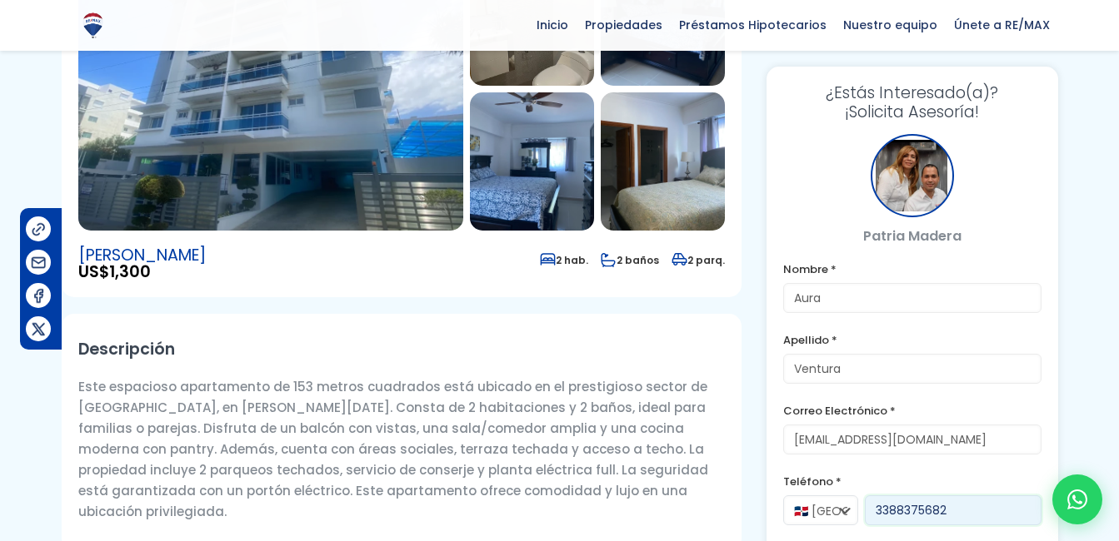
click at [874, 517] on input "3388375682" at bounding box center [953, 511] width 177 height 30
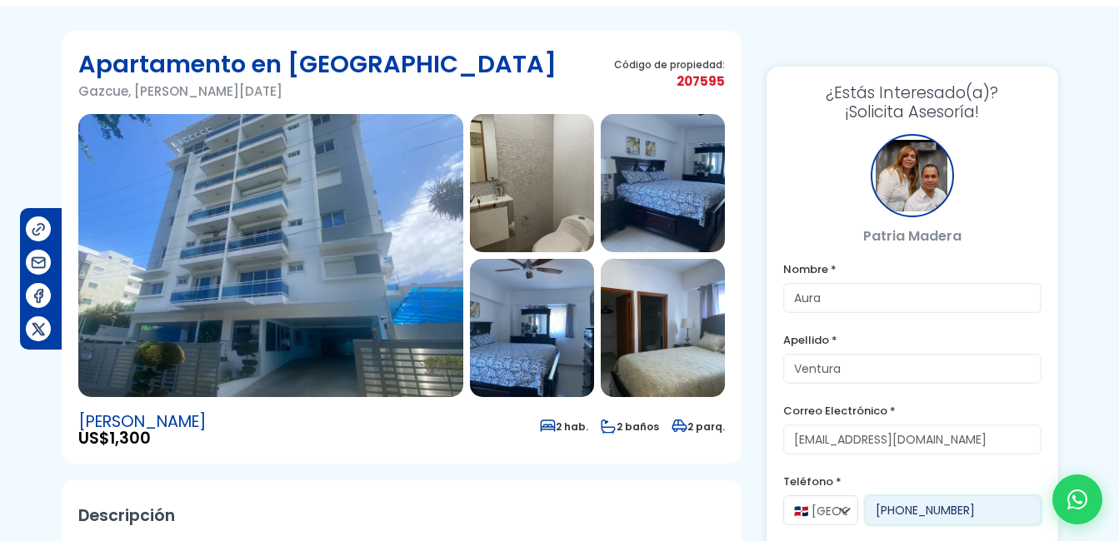
scroll to position [0, 0]
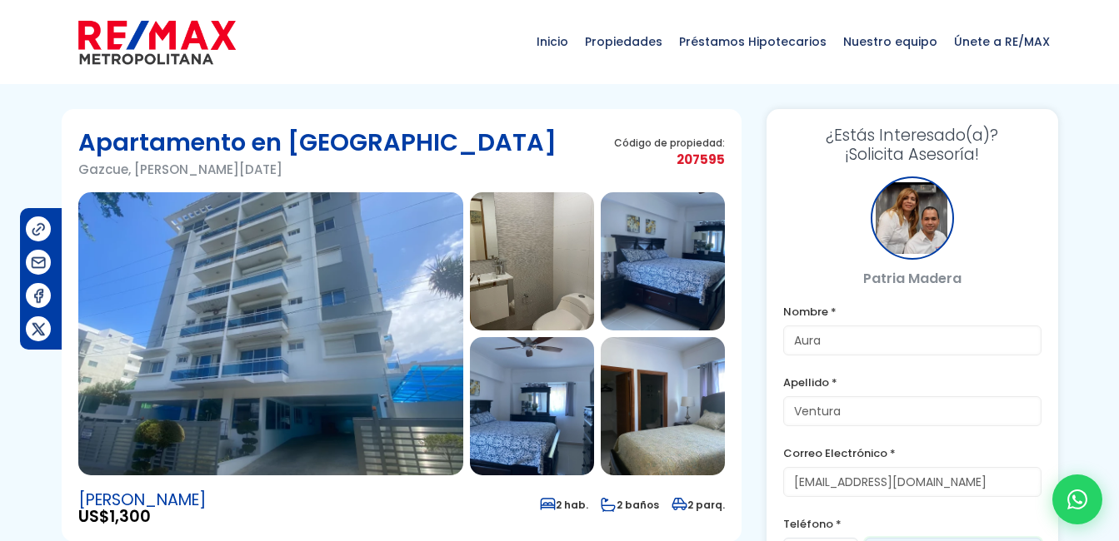
type input "[PHONE_NUMBER]"
click at [291, 300] on img at bounding box center [270, 333] width 385 height 283
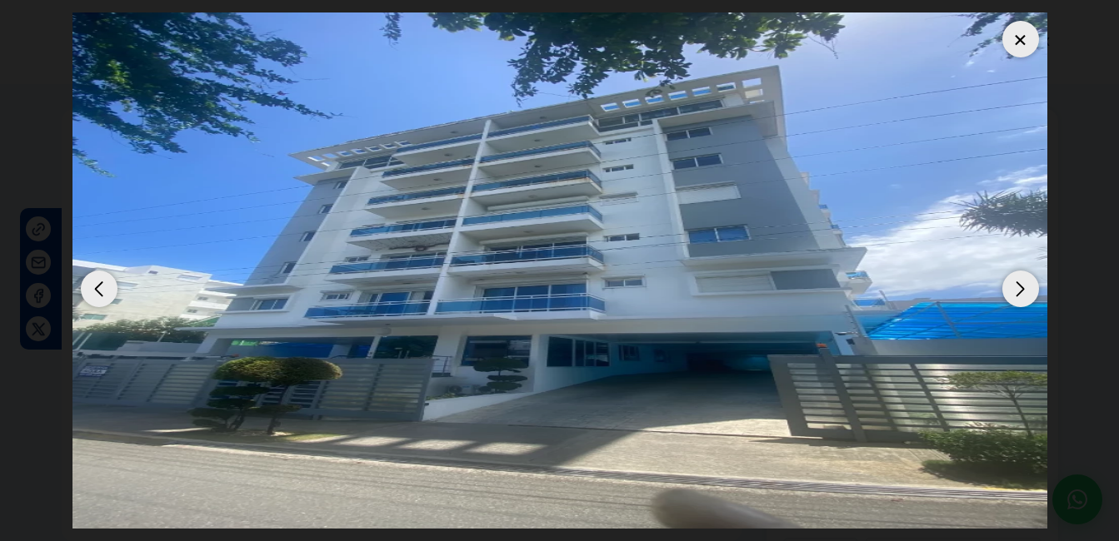
click at [1025, 302] on div "Next slide" at bounding box center [1020, 289] width 37 height 37
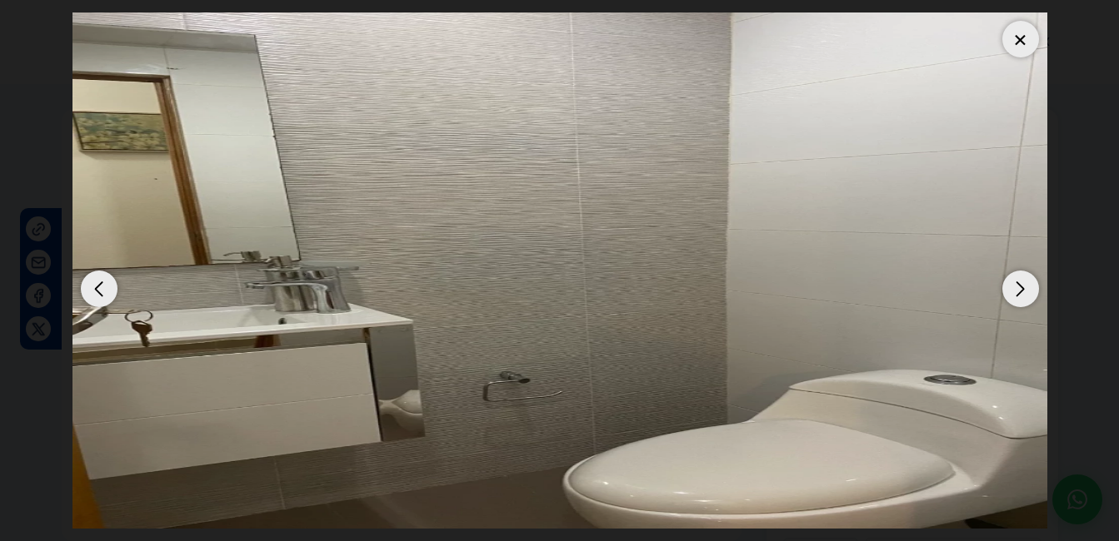
click at [1025, 302] on div "Next slide" at bounding box center [1020, 289] width 37 height 37
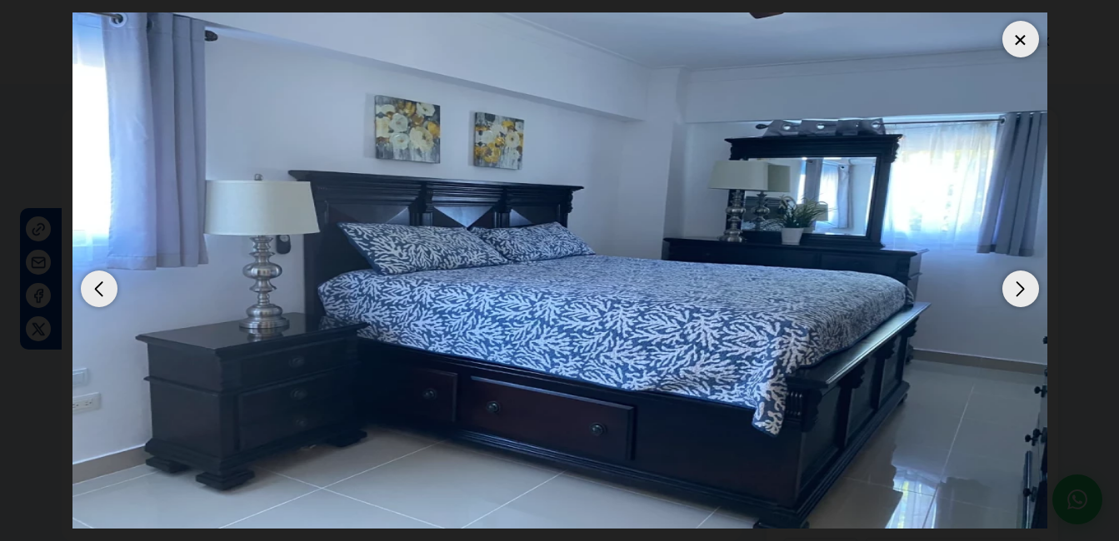
click at [1025, 302] on div "Next slide" at bounding box center [1020, 289] width 37 height 37
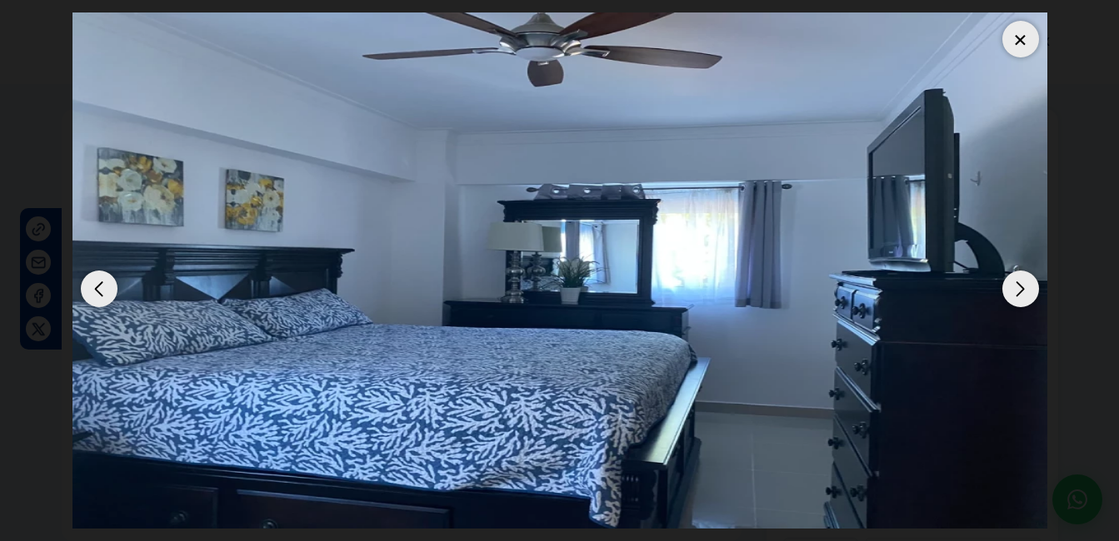
click at [1025, 302] on div "Next slide" at bounding box center [1020, 289] width 37 height 37
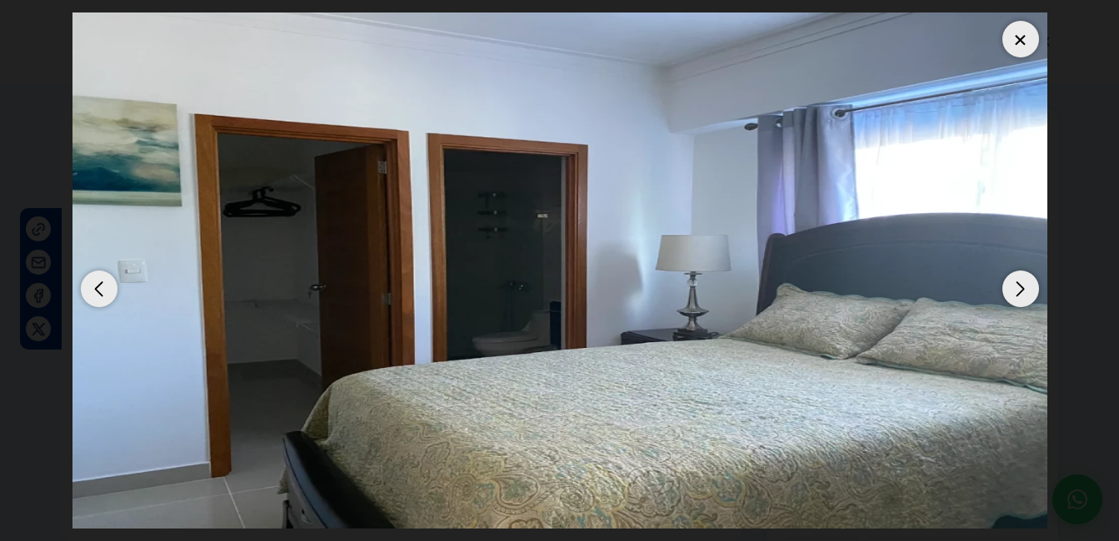
click at [108, 284] on div "Previous slide" at bounding box center [99, 289] width 37 height 37
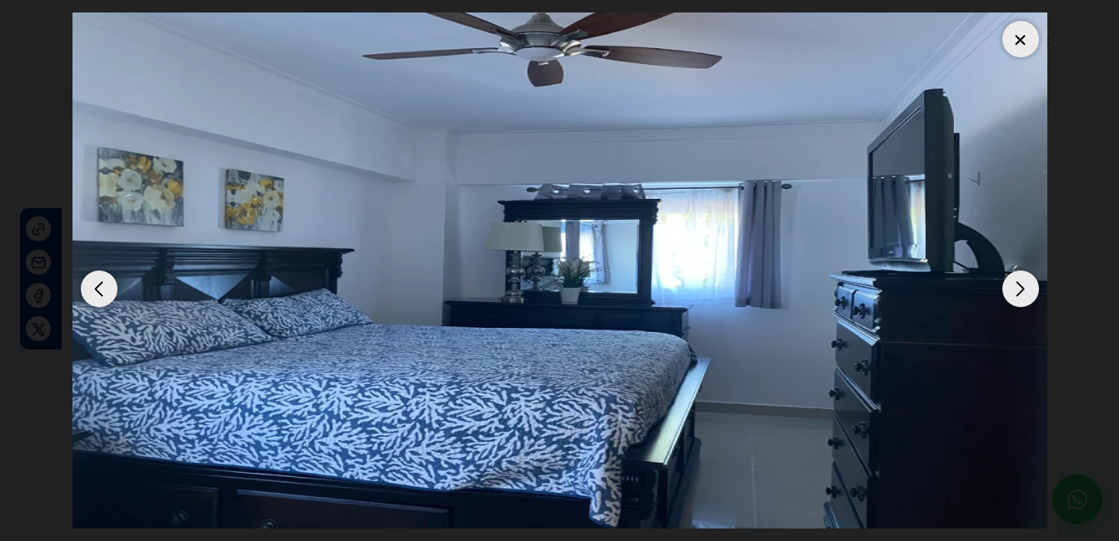
click at [1027, 289] on div "Next slide" at bounding box center [1020, 289] width 37 height 37
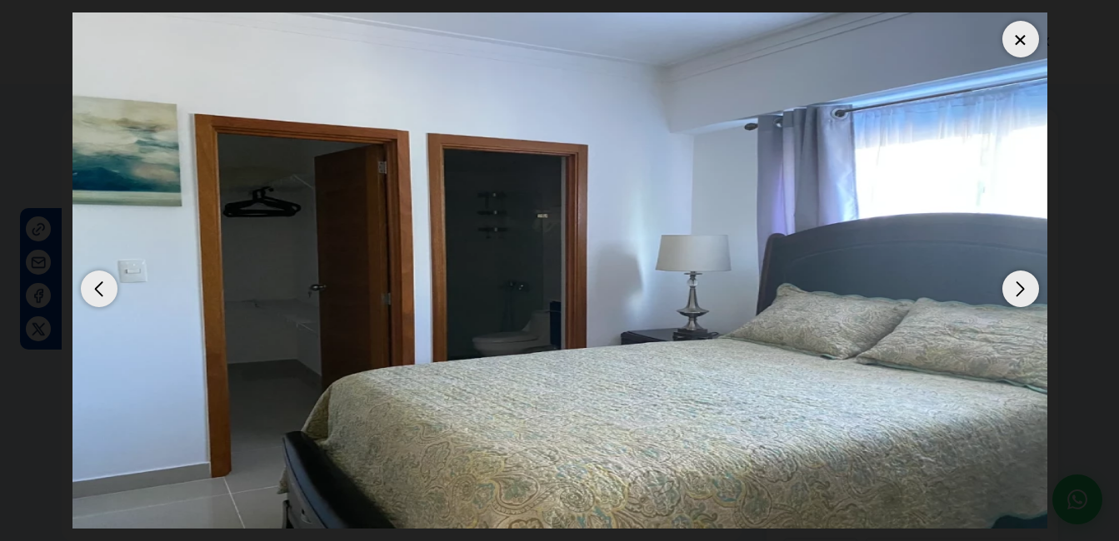
click at [1027, 289] on div "Next slide" at bounding box center [1020, 289] width 37 height 37
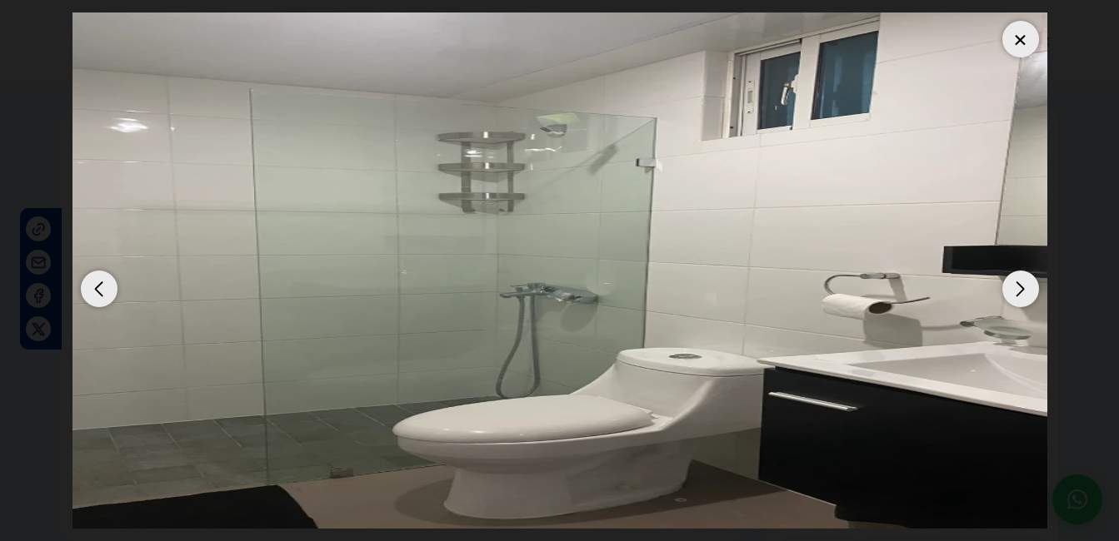
click at [1027, 289] on div "Next slide" at bounding box center [1020, 289] width 37 height 37
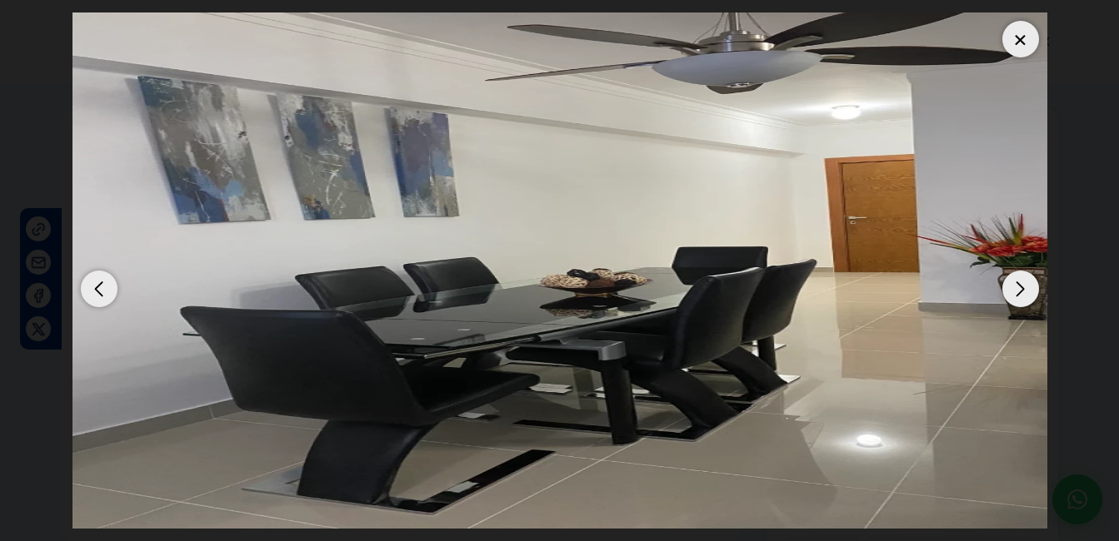
click at [1027, 289] on div "Next slide" at bounding box center [1020, 289] width 37 height 37
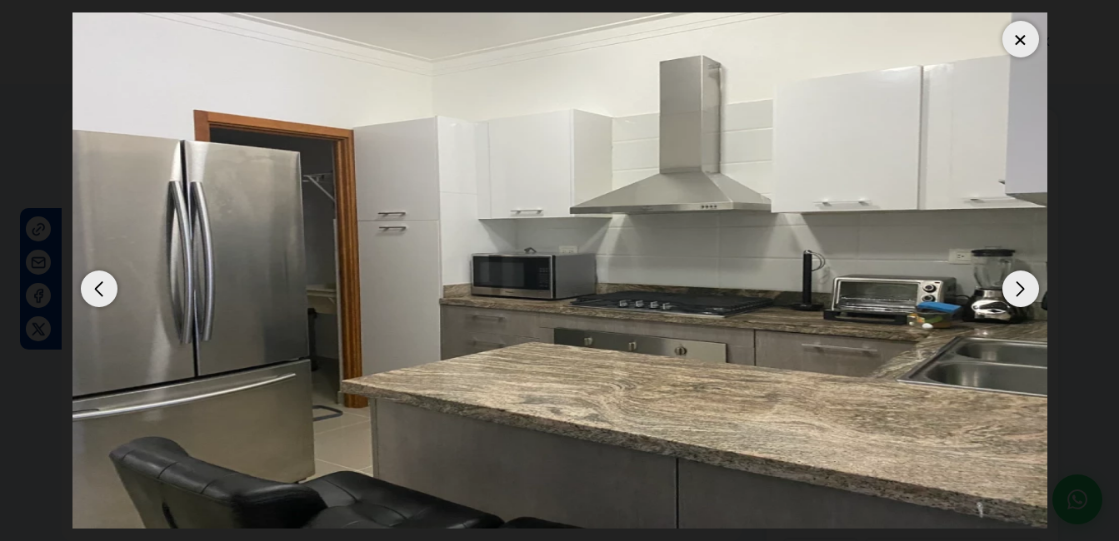
click at [1025, 287] on div "Next slide" at bounding box center [1020, 289] width 37 height 37
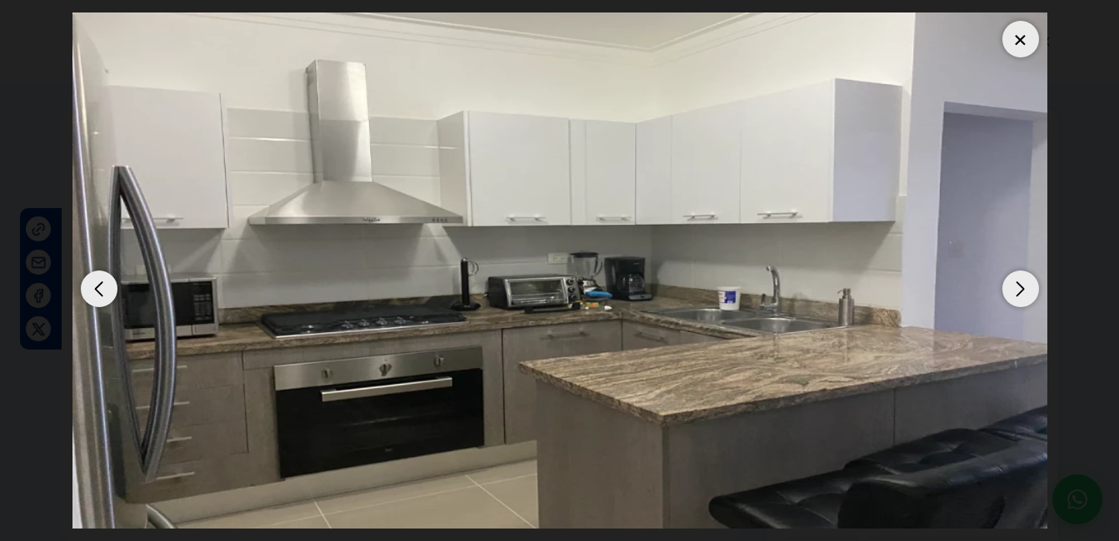
click at [1025, 287] on div "Next slide" at bounding box center [1020, 289] width 37 height 37
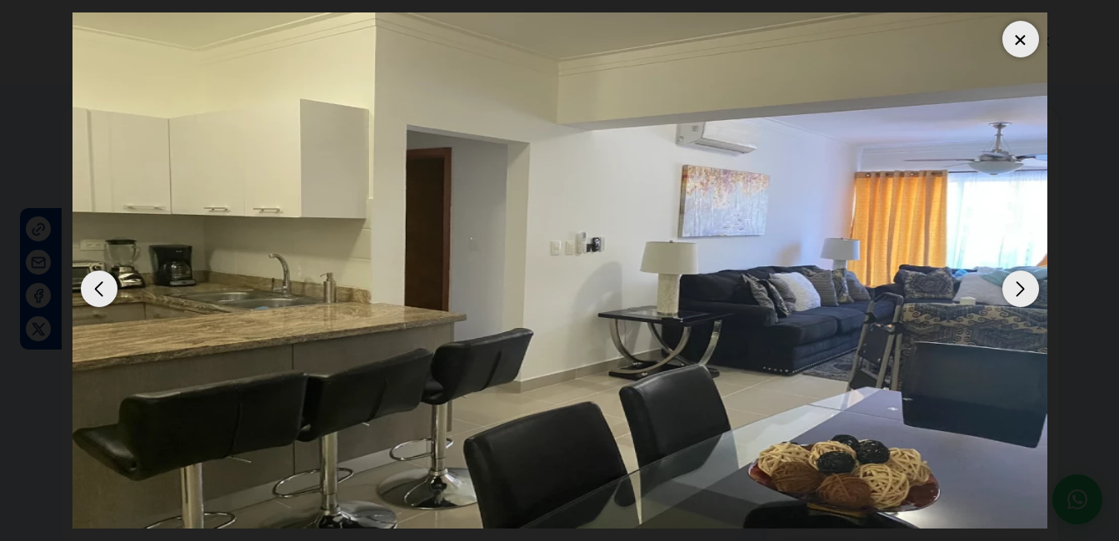
click at [1025, 287] on div "Next slide" at bounding box center [1020, 289] width 37 height 37
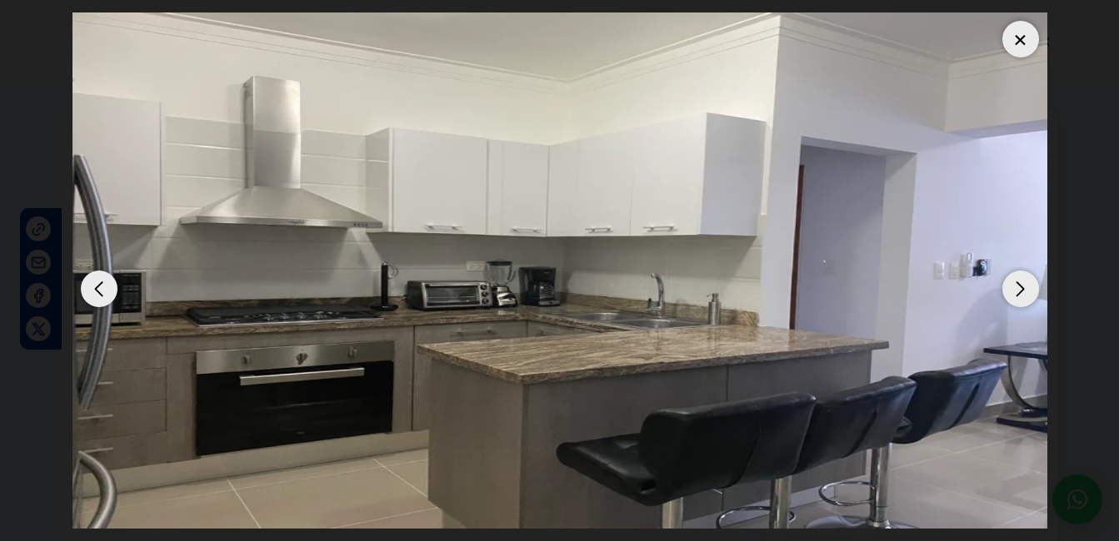
click at [1060, 77] on dialog at bounding box center [560, 270] width 1000 height 541
click at [1027, 44] on div at bounding box center [1020, 39] width 37 height 37
